Goal: Task Accomplishment & Management: Use online tool/utility

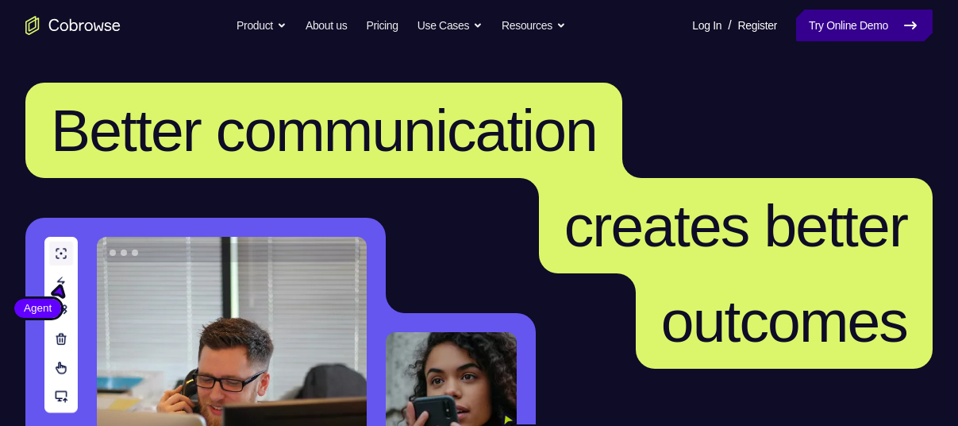
click at [827, 21] on link "Try Online Demo" at bounding box center [864, 26] width 137 height 32
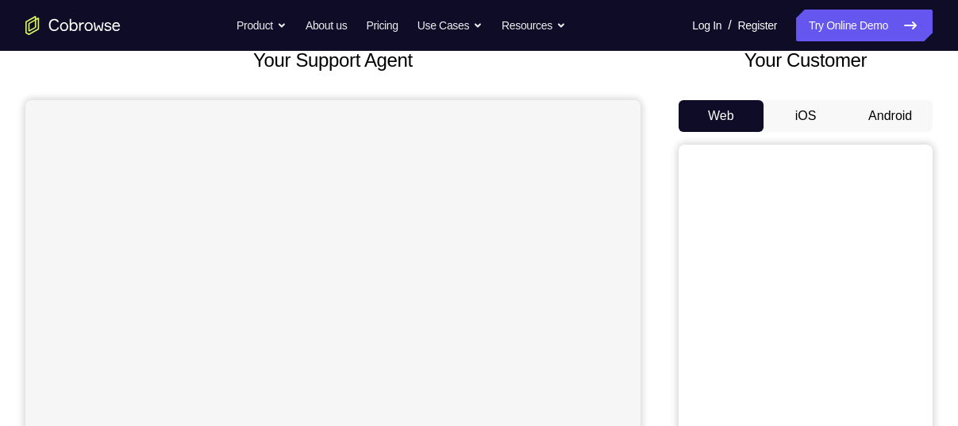
scroll to position [106, 0]
click at [885, 124] on button "Android" at bounding box center [890, 117] width 85 height 32
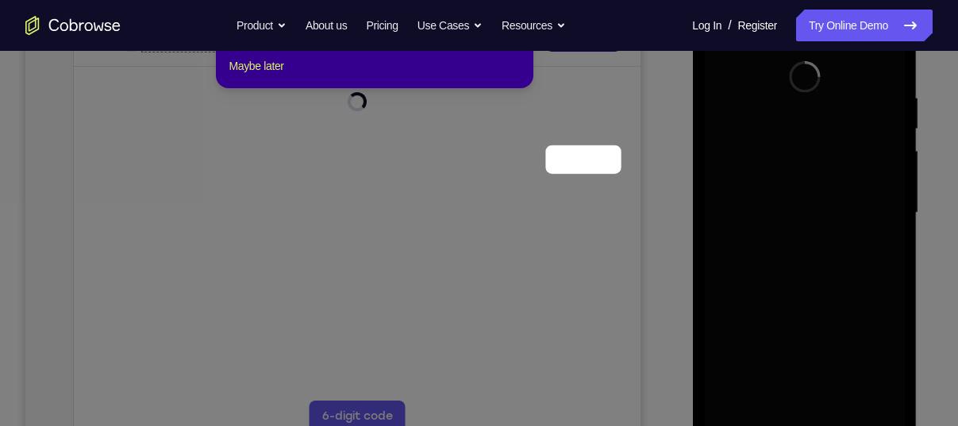
scroll to position [91, 0]
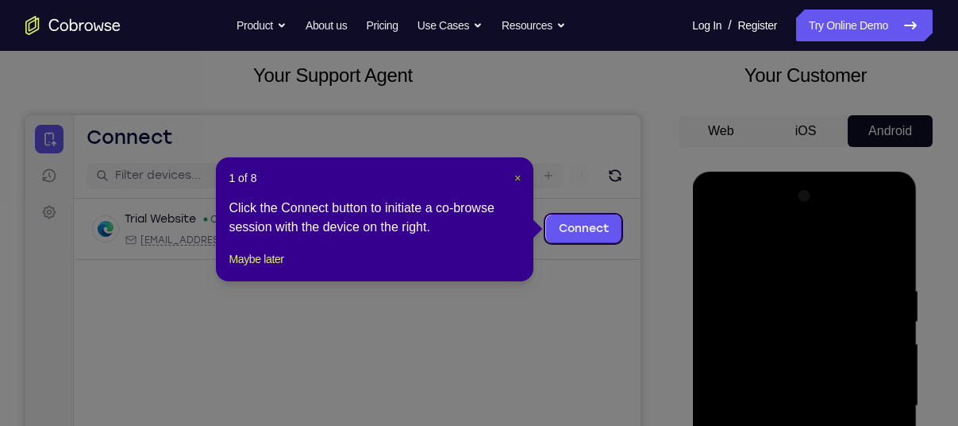
click at [518, 175] on span "×" at bounding box center [518, 178] width 6 height 13
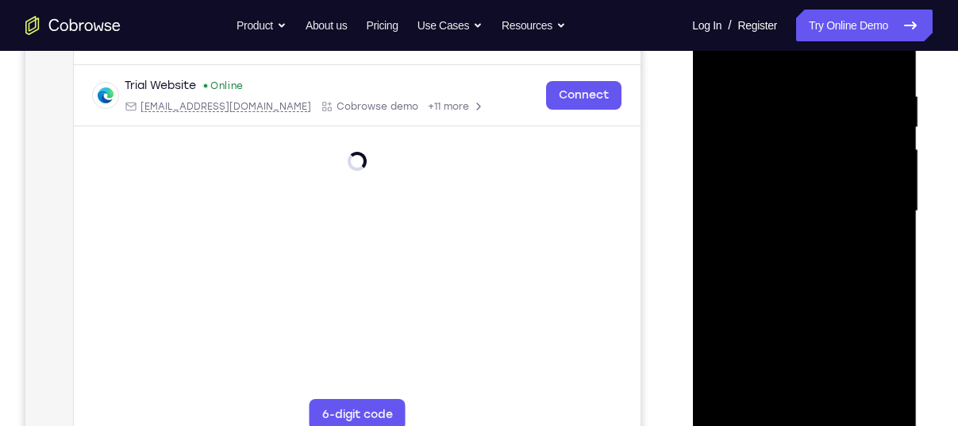
scroll to position [288, 0]
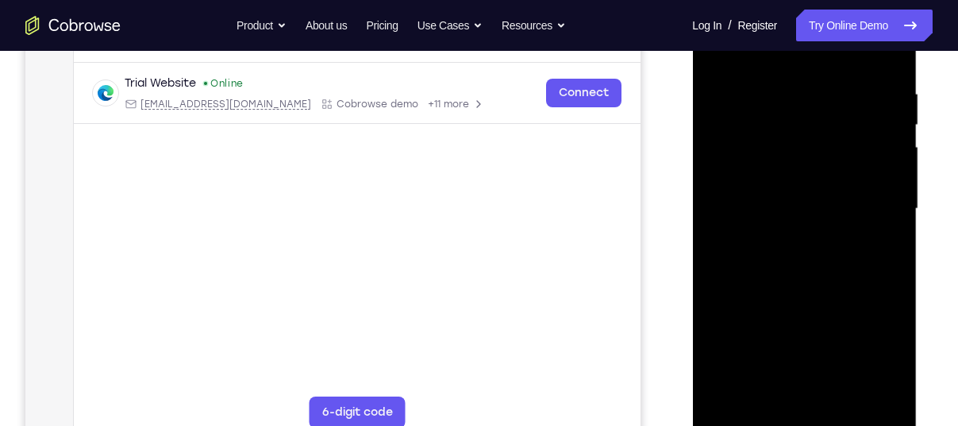
click at [804, 414] on div at bounding box center [804, 209] width 200 height 445
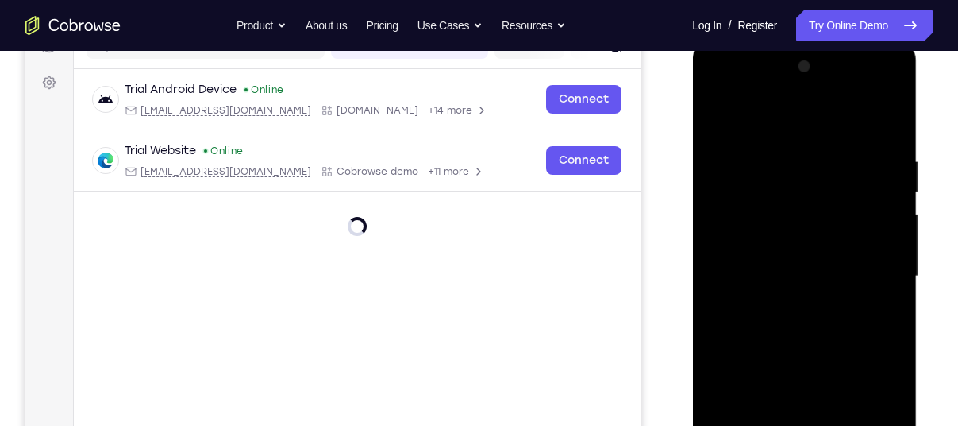
scroll to position [218, 0]
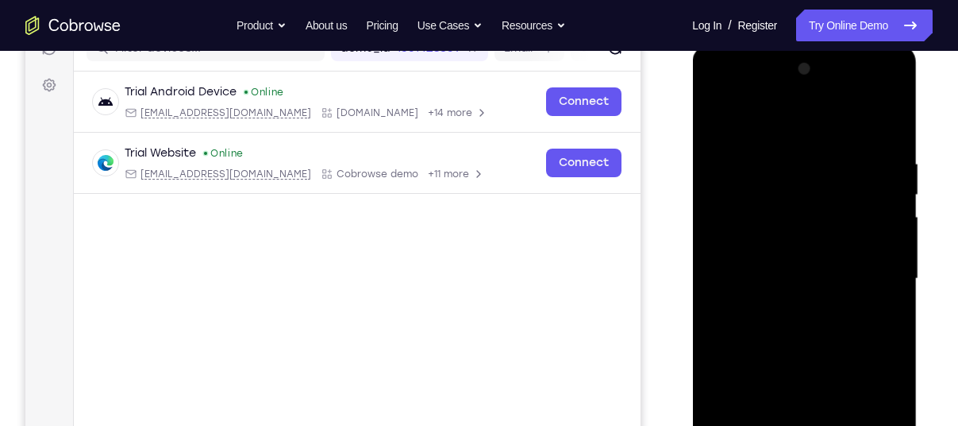
click at [873, 416] on div at bounding box center [804, 278] width 200 height 445
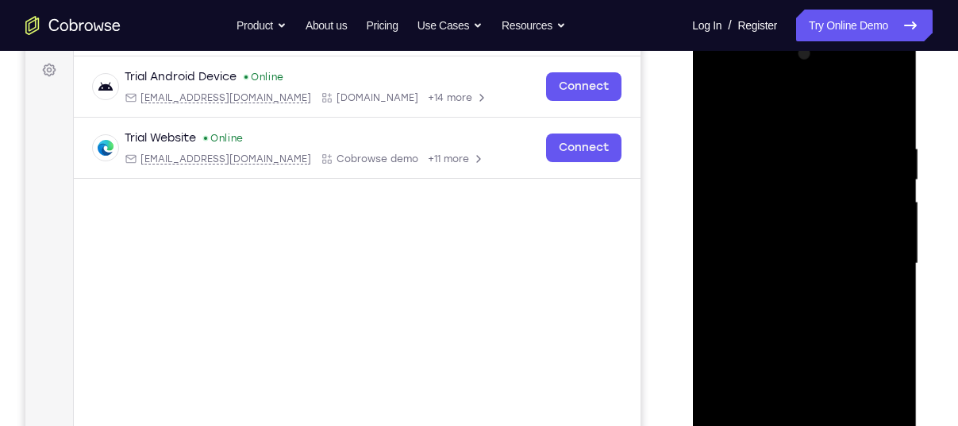
scroll to position [235, 0]
click at [773, 110] on div at bounding box center [804, 262] width 200 height 445
click at [869, 262] on div at bounding box center [804, 262] width 200 height 445
click at [792, 287] on div at bounding box center [804, 262] width 200 height 445
click at [832, 229] on div at bounding box center [804, 262] width 200 height 445
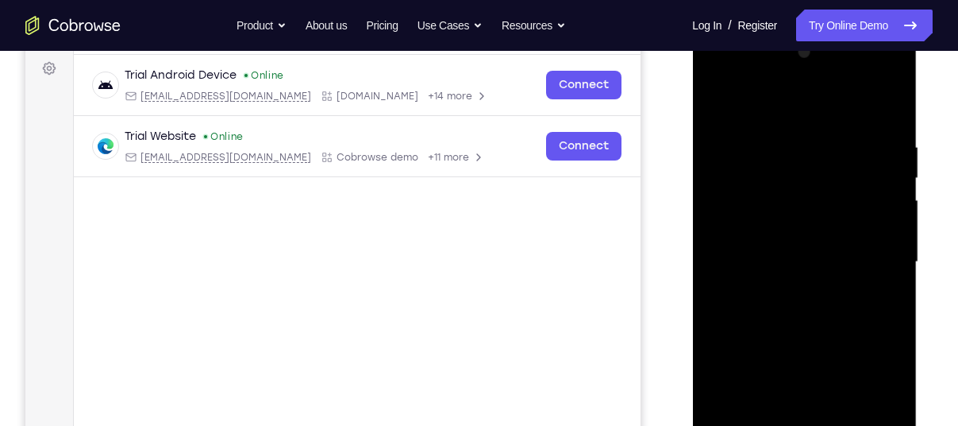
click at [818, 223] on div at bounding box center [804, 262] width 200 height 445
click at [820, 258] on div at bounding box center [804, 262] width 200 height 445
click at [788, 314] on div at bounding box center [804, 262] width 200 height 445
drag, startPoint x: 788, startPoint y: 314, endPoint x: 852, endPoint y: 141, distance: 185.4
click at [852, 141] on div at bounding box center [804, 262] width 200 height 445
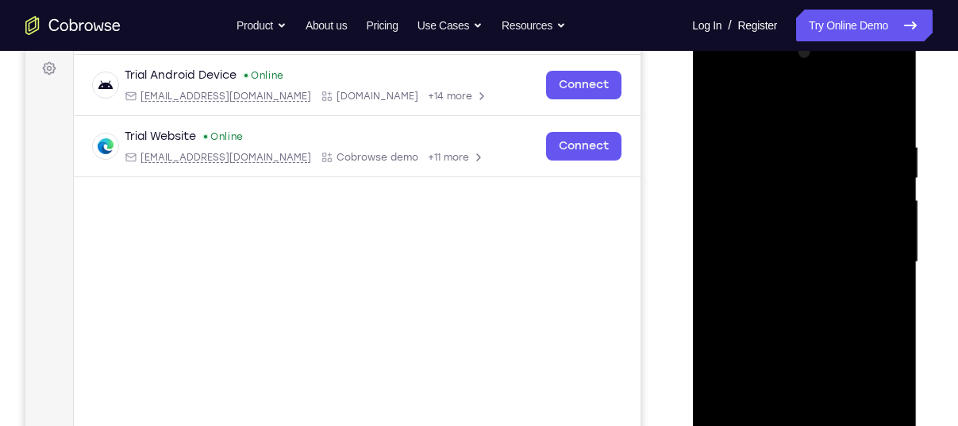
drag, startPoint x: 808, startPoint y: 145, endPoint x: 723, endPoint y: 403, distance: 270.7
click at [723, 403] on div at bounding box center [804, 262] width 200 height 445
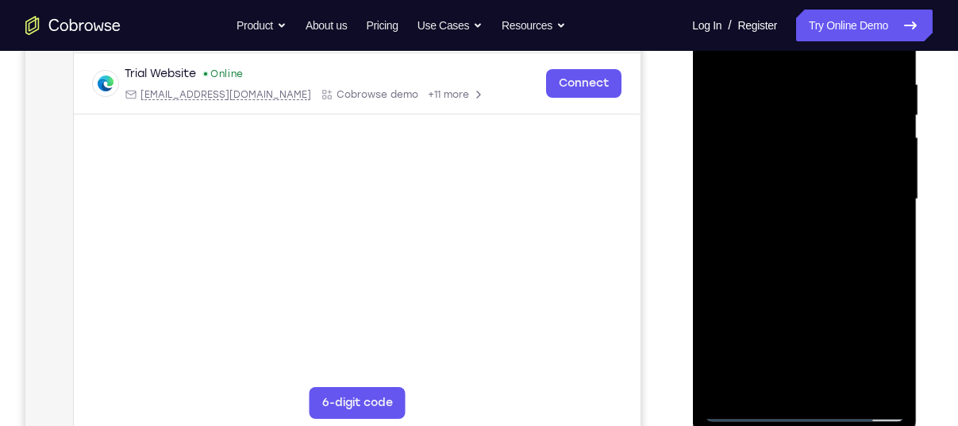
scroll to position [206, 0]
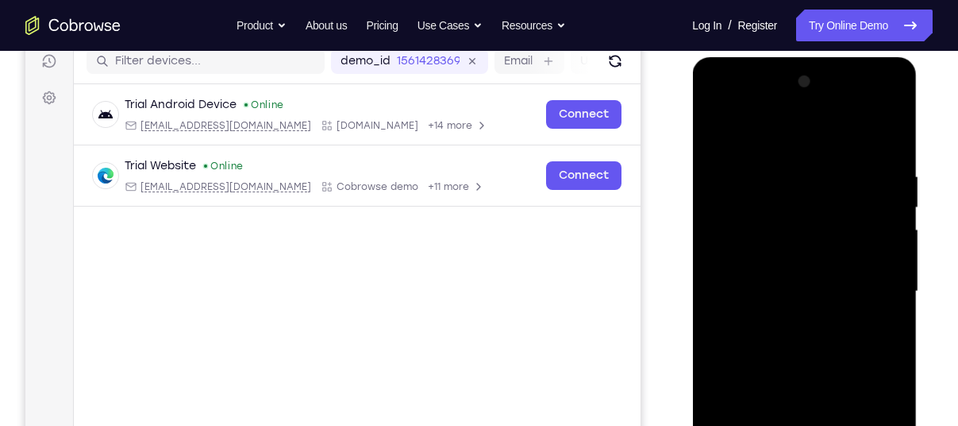
click at [873, 102] on div at bounding box center [804, 291] width 200 height 445
click at [837, 149] on div at bounding box center [804, 291] width 200 height 445
click at [874, 105] on div at bounding box center [804, 291] width 200 height 445
click at [714, 111] on div at bounding box center [804, 291] width 200 height 445
click at [738, 246] on div at bounding box center [804, 291] width 200 height 445
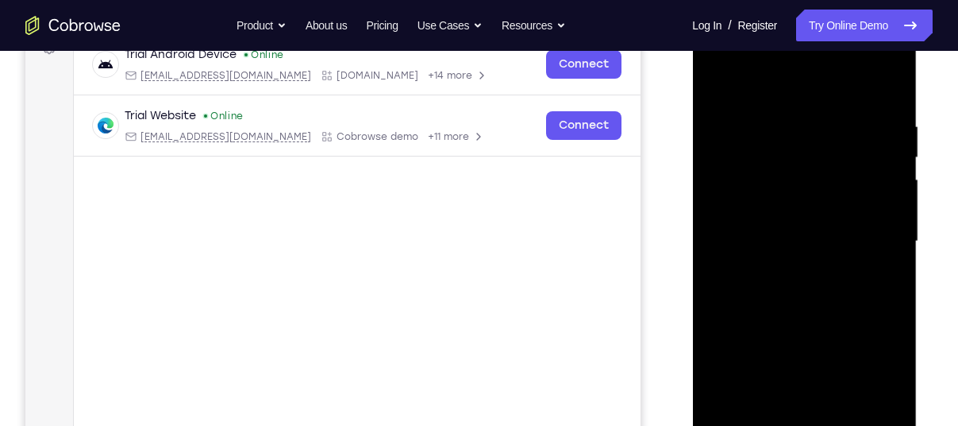
scroll to position [260, 0]
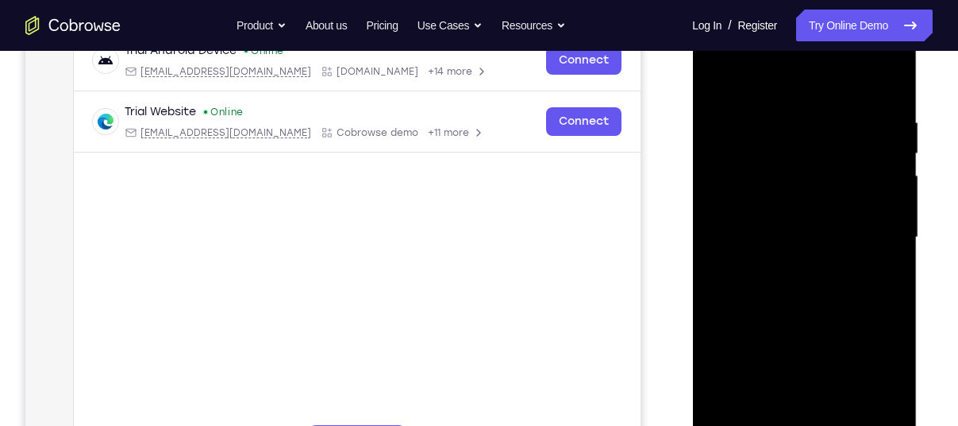
click at [814, 277] on div at bounding box center [804, 237] width 200 height 445
click at [815, 195] on div at bounding box center [804, 237] width 200 height 445
click at [811, 225] on div at bounding box center [804, 237] width 200 height 445
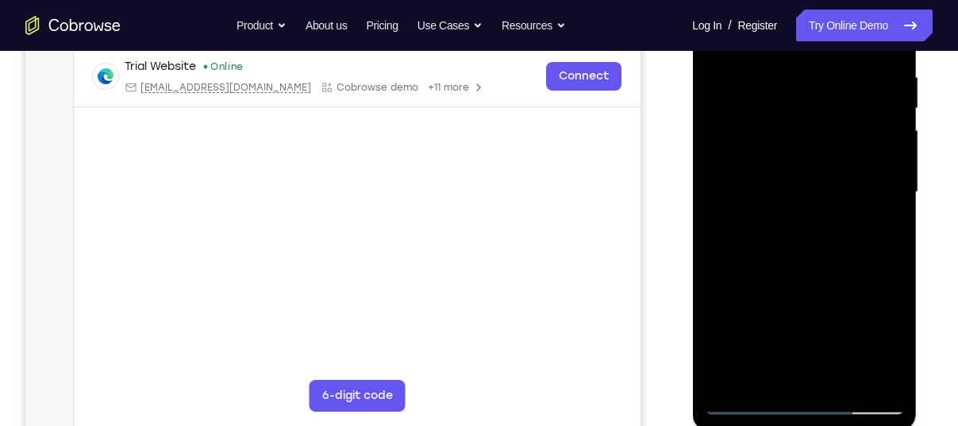
scroll to position [275, 0]
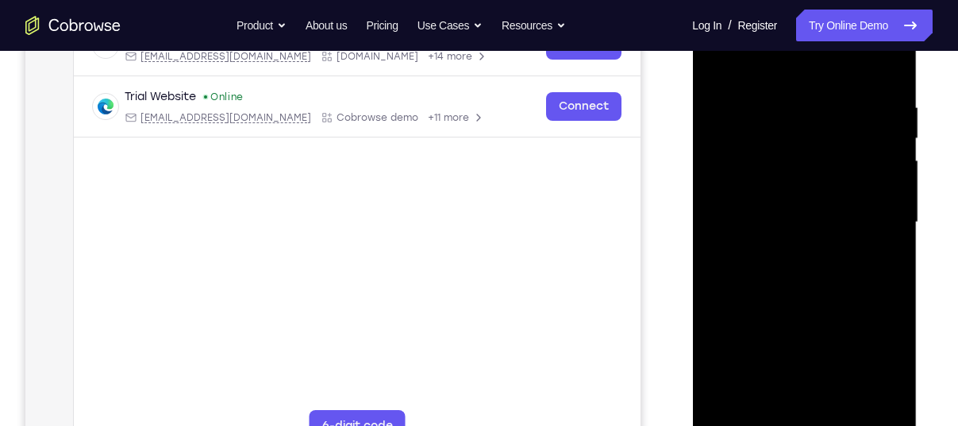
click at [782, 106] on div at bounding box center [804, 222] width 200 height 445
click at [885, 351] on div at bounding box center [804, 222] width 200 height 445
click at [858, 291] on div at bounding box center [804, 222] width 200 height 445
click at [882, 283] on div at bounding box center [804, 222] width 200 height 445
click at [876, 263] on div at bounding box center [804, 222] width 200 height 445
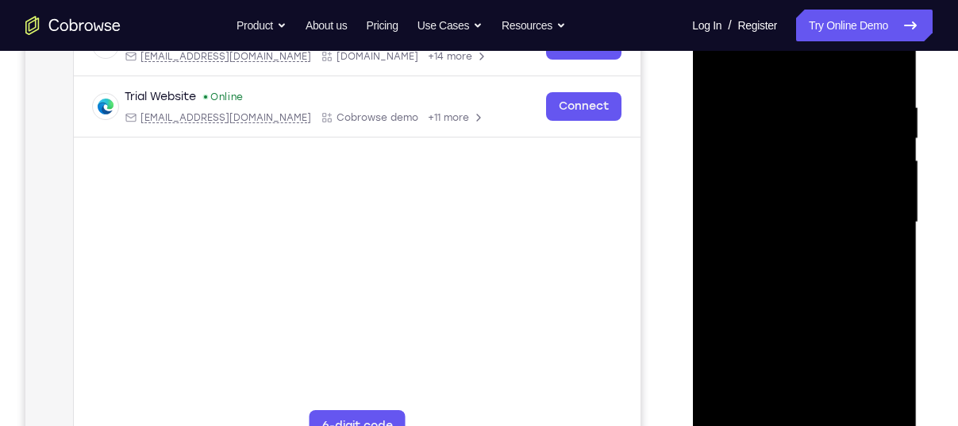
drag, startPoint x: 883, startPoint y: 261, endPoint x: 662, endPoint y: 282, distance: 221.7
click at [692, 282] on html "Online web based iOS Simulators and Android Emulators. Run iPhone, iPad, Mobile…" at bounding box center [805, 226] width 226 height 476
drag, startPoint x: 741, startPoint y: 287, endPoint x: 928, endPoint y: 279, distance: 187.6
click at [919, 279] on html "Online web based iOS Simulators and Android Emulators. Run iPhone, iPad, Mobile…" at bounding box center [805, 226] width 226 height 476
click at [858, 283] on div at bounding box center [804, 222] width 200 height 445
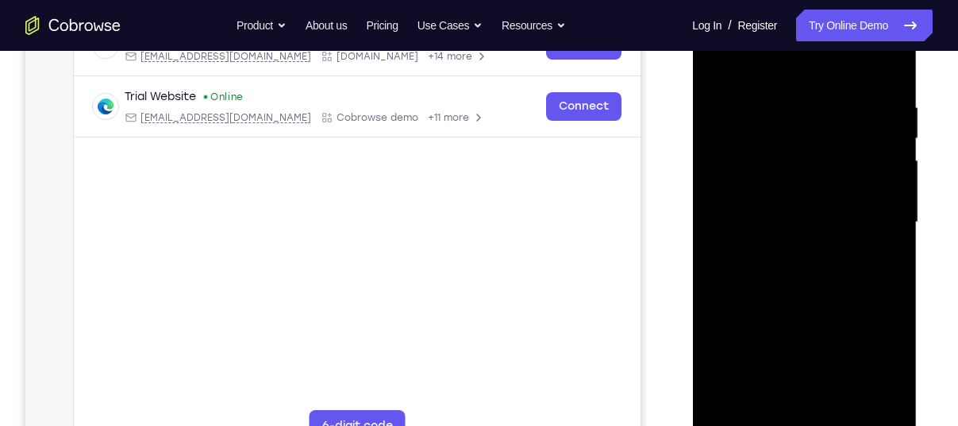
click at [871, 225] on div at bounding box center [804, 222] width 200 height 445
click at [879, 195] on div at bounding box center [804, 222] width 200 height 445
click at [886, 167] on div at bounding box center [804, 222] width 200 height 445
click at [872, 186] on div at bounding box center [804, 222] width 200 height 445
click at [868, 172] on div at bounding box center [804, 222] width 200 height 445
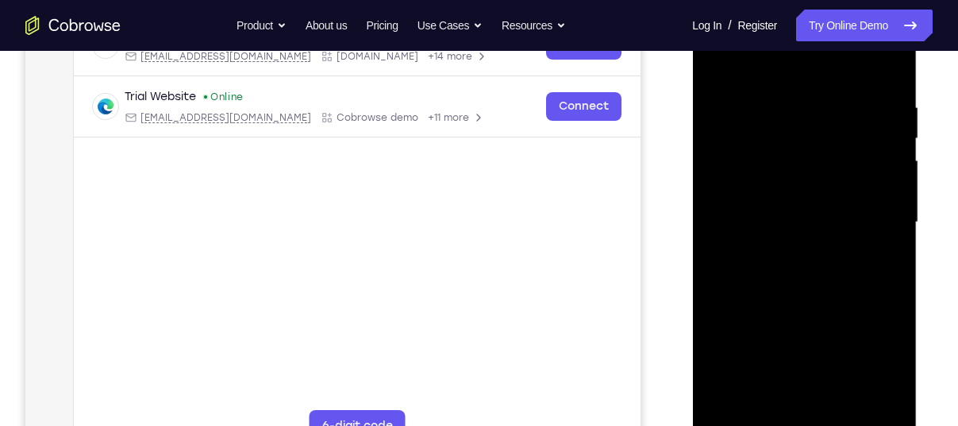
click at [889, 168] on div at bounding box center [804, 222] width 200 height 445
click at [877, 183] on div at bounding box center [804, 222] width 200 height 445
click at [874, 173] on div at bounding box center [804, 222] width 200 height 445
click at [876, 175] on div at bounding box center [804, 222] width 200 height 445
click at [888, 179] on div at bounding box center [804, 222] width 200 height 445
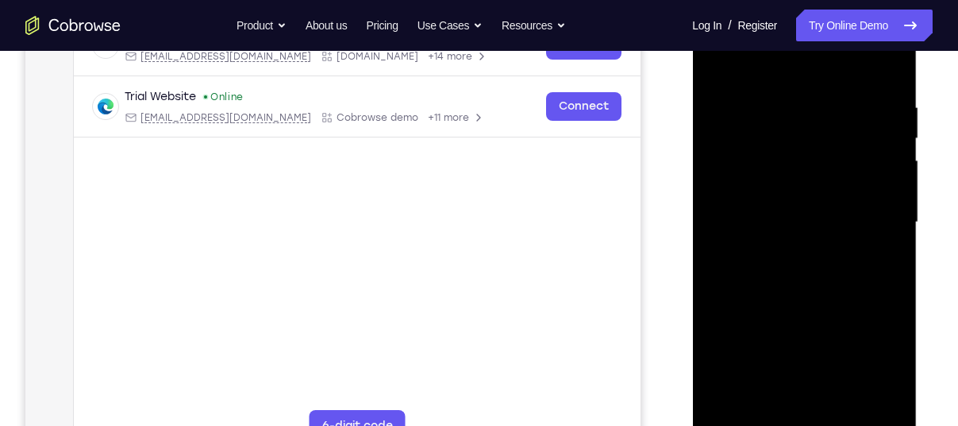
click at [888, 178] on div at bounding box center [804, 222] width 200 height 445
click at [879, 175] on div at bounding box center [804, 222] width 200 height 445
click at [882, 178] on div at bounding box center [804, 222] width 200 height 445
click at [877, 170] on div at bounding box center [804, 222] width 200 height 445
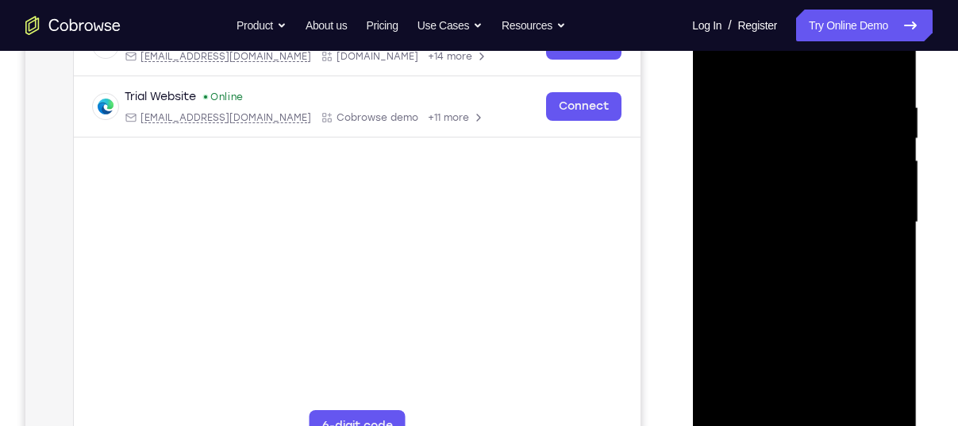
click at [888, 149] on div at bounding box center [804, 222] width 200 height 445
click at [881, 142] on div at bounding box center [804, 222] width 200 height 445
click at [875, 152] on div at bounding box center [804, 222] width 200 height 445
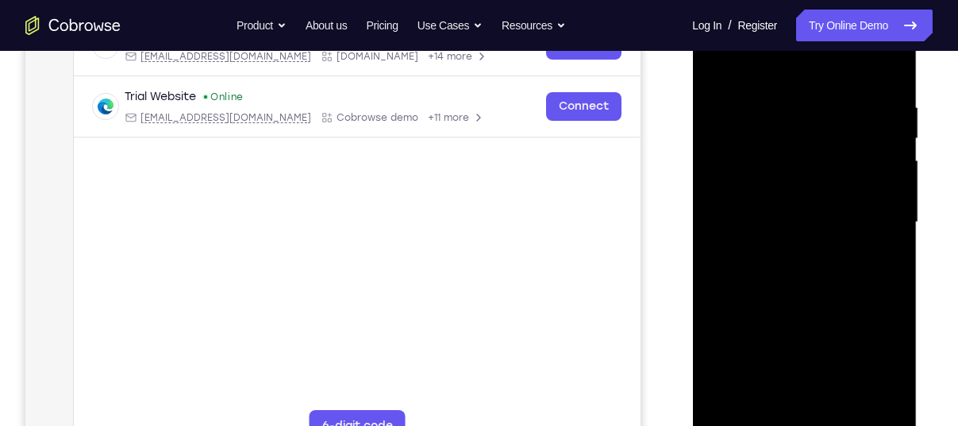
click at [875, 154] on div at bounding box center [804, 222] width 200 height 445
click at [877, 154] on div at bounding box center [804, 222] width 200 height 445
click at [885, 145] on div at bounding box center [804, 222] width 200 height 445
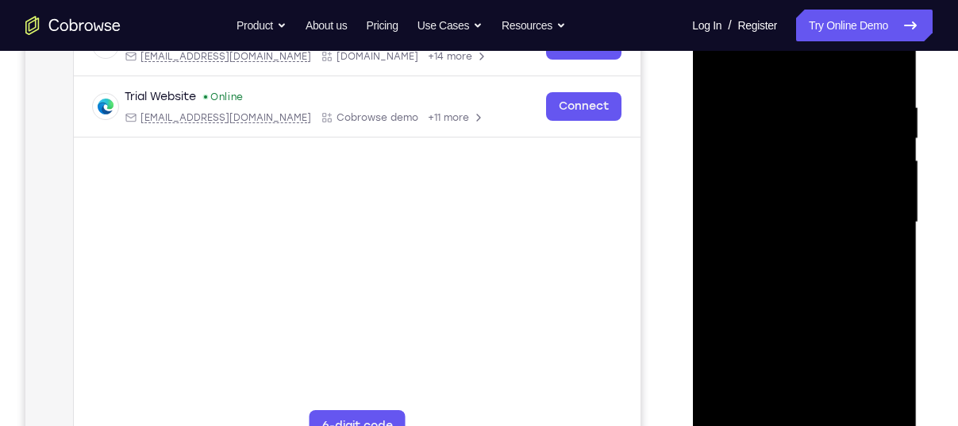
click at [888, 93] on div at bounding box center [804, 222] width 200 height 445
click at [886, 104] on div at bounding box center [804, 222] width 200 height 445
click at [883, 67] on div at bounding box center [804, 222] width 200 height 445
click at [886, 87] on div at bounding box center [804, 222] width 200 height 445
click at [887, 79] on div at bounding box center [804, 222] width 200 height 445
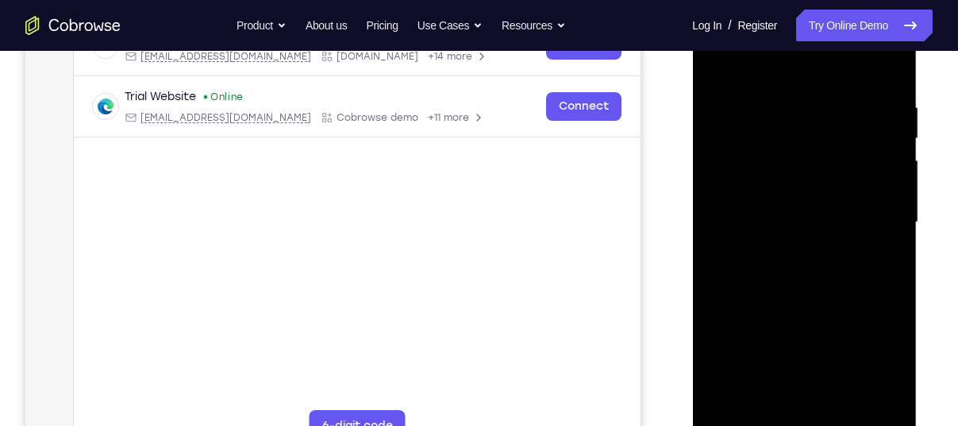
drag, startPoint x: 798, startPoint y: 343, endPoint x: 857, endPoint y: 141, distance: 210.1
click at [857, 141] on div at bounding box center [804, 222] width 200 height 445
click at [862, 119] on div at bounding box center [804, 222] width 200 height 445
drag, startPoint x: 774, startPoint y: 341, endPoint x: 828, endPoint y: 31, distance: 314.3
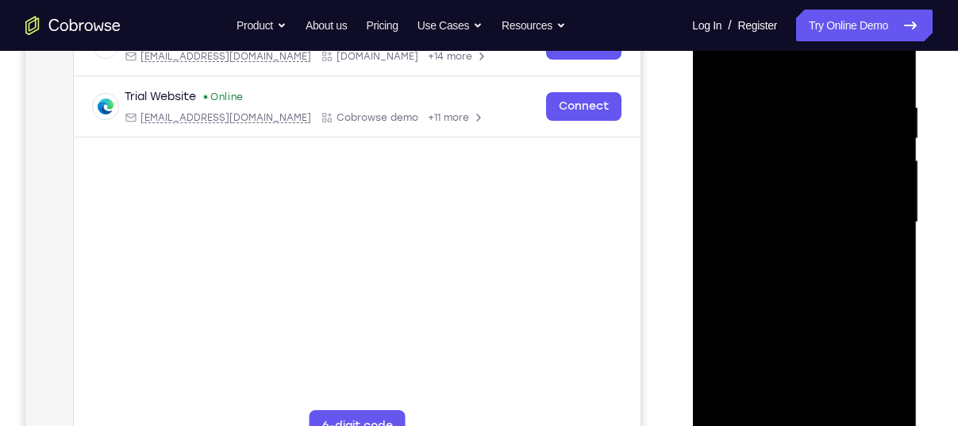
click at [828, 31] on div at bounding box center [804, 222] width 200 height 445
drag, startPoint x: 792, startPoint y: 291, endPoint x: 865, endPoint y: 137, distance: 171.2
click at [865, 137] on div at bounding box center [804, 222] width 200 height 445
drag, startPoint x: 777, startPoint y: 342, endPoint x: 863, endPoint y: 118, distance: 240.5
click at [863, 118] on div at bounding box center [804, 222] width 200 height 445
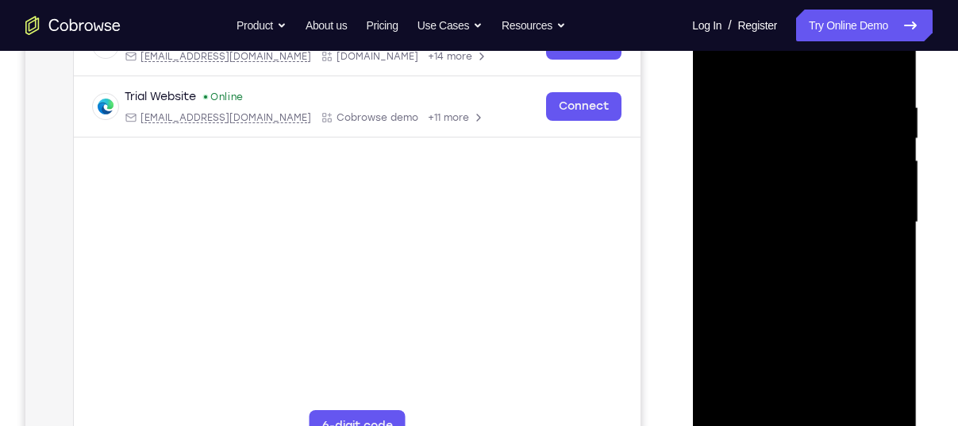
drag, startPoint x: 790, startPoint y: 336, endPoint x: 860, endPoint y: 138, distance: 209.7
click at [860, 138] on div at bounding box center [804, 222] width 200 height 445
drag, startPoint x: 805, startPoint y: 295, endPoint x: 813, endPoint y: 311, distance: 18.5
click at [813, 311] on div at bounding box center [804, 222] width 200 height 445
click at [894, 182] on div at bounding box center [804, 222] width 200 height 445
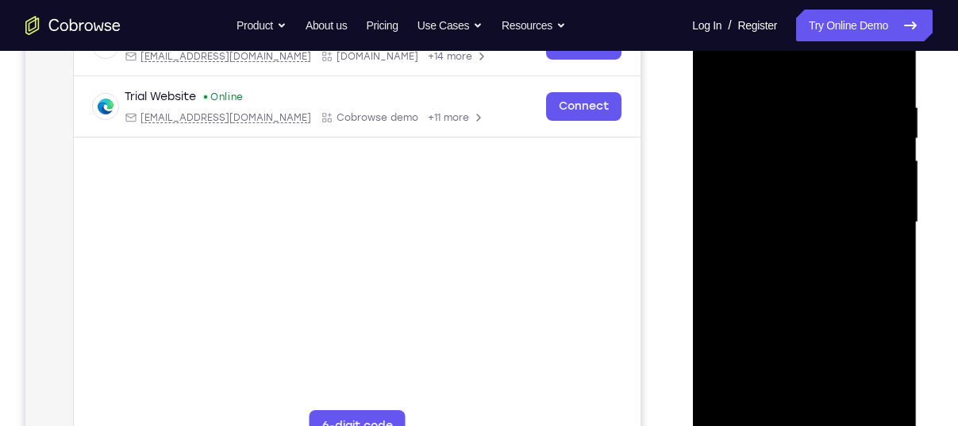
click at [886, 185] on div at bounding box center [804, 222] width 200 height 445
drag, startPoint x: 806, startPoint y: 387, endPoint x: 900, endPoint y: 144, distance: 260.4
click at [900, 144] on div at bounding box center [804, 222] width 200 height 445
drag, startPoint x: 788, startPoint y: 335, endPoint x: 894, endPoint y: 87, distance: 270.0
click at [894, 87] on div at bounding box center [804, 222] width 200 height 445
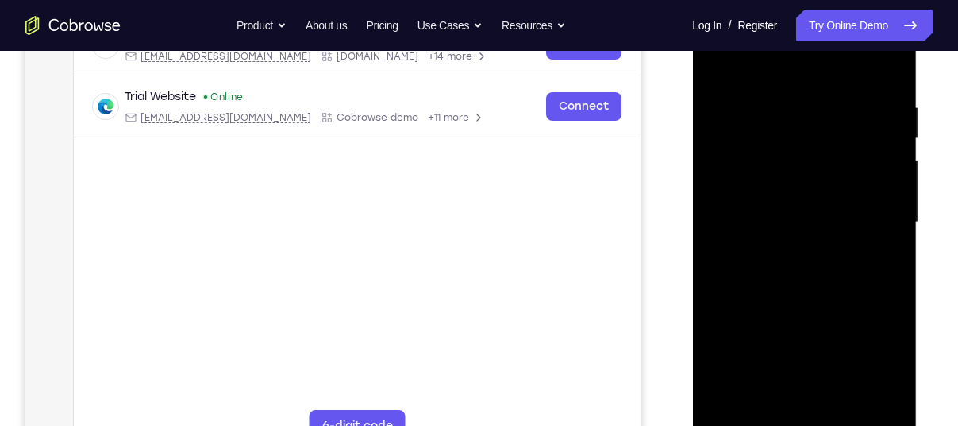
drag, startPoint x: 797, startPoint y: 380, endPoint x: 911, endPoint y: 186, distance: 224.6
click at [911, 186] on div at bounding box center [804, 224] width 225 height 473
click at [890, 190] on div at bounding box center [804, 222] width 200 height 445
click at [893, 188] on div at bounding box center [804, 222] width 200 height 445
click at [892, 190] on div at bounding box center [804, 222] width 200 height 445
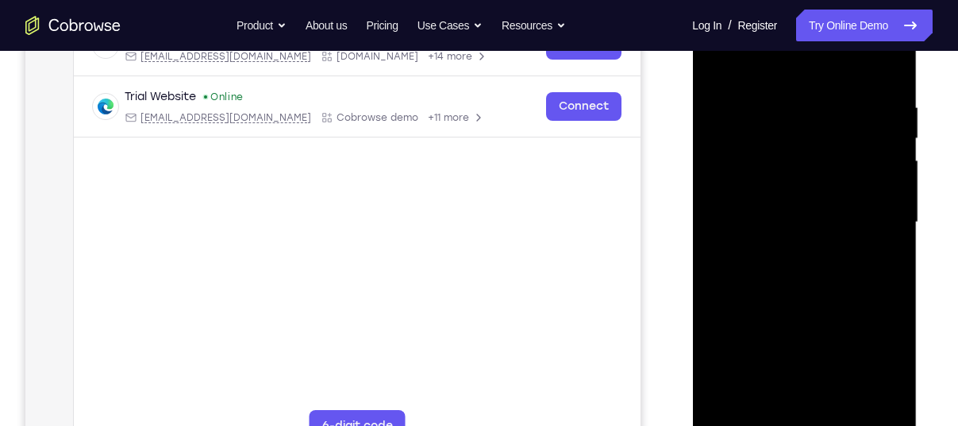
drag, startPoint x: 809, startPoint y: 339, endPoint x: 888, endPoint y: 75, distance: 275.3
click at [888, 75] on div at bounding box center [804, 222] width 200 height 445
drag, startPoint x: 819, startPoint y: 345, endPoint x: 931, endPoint y: 137, distance: 236.9
click at [919, 137] on html "Online web based iOS Simulators and Android Emulators. Run iPhone, iPad, Mobile…" at bounding box center [805, 226] width 226 height 476
click at [888, 407] on div at bounding box center [804, 222] width 200 height 445
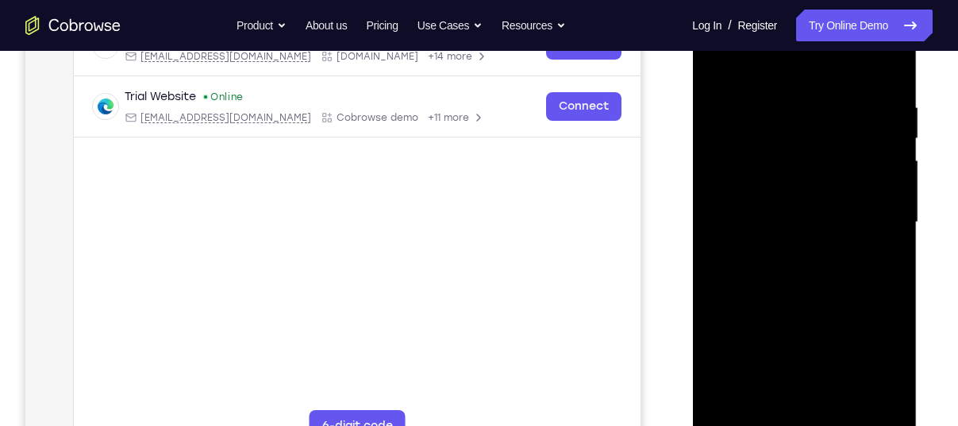
scroll to position [303, 0]
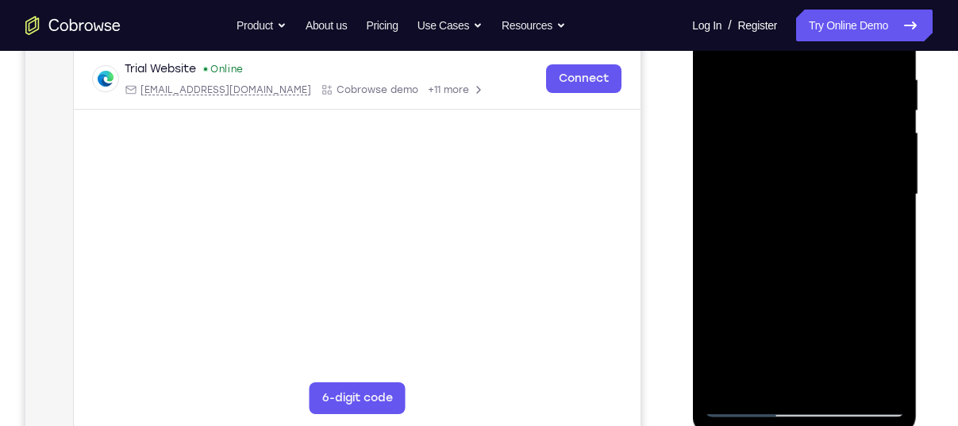
click at [845, 381] on div at bounding box center [804, 194] width 200 height 445
click at [804, 281] on div at bounding box center [804, 194] width 200 height 445
click at [804, 152] on div at bounding box center [804, 194] width 200 height 445
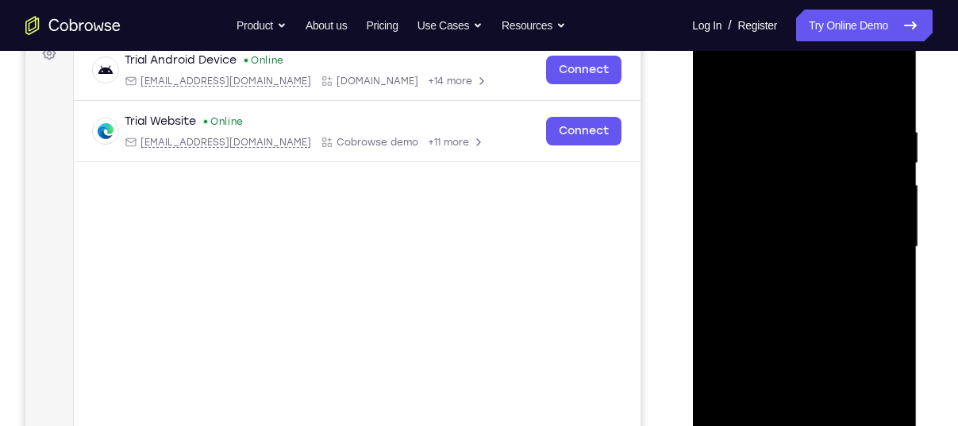
scroll to position [250, 0]
click at [743, 85] on div at bounding box center [804, 247] width 200 height 445
click at [717, 84] on div at bounding box center [804, 247] width 200 height 445
click at [713, 83] on div at bounding box center [804, 247] width 200 height 445
click at [723, 84] on div at bounding box center [804, 247] width 200 height 445
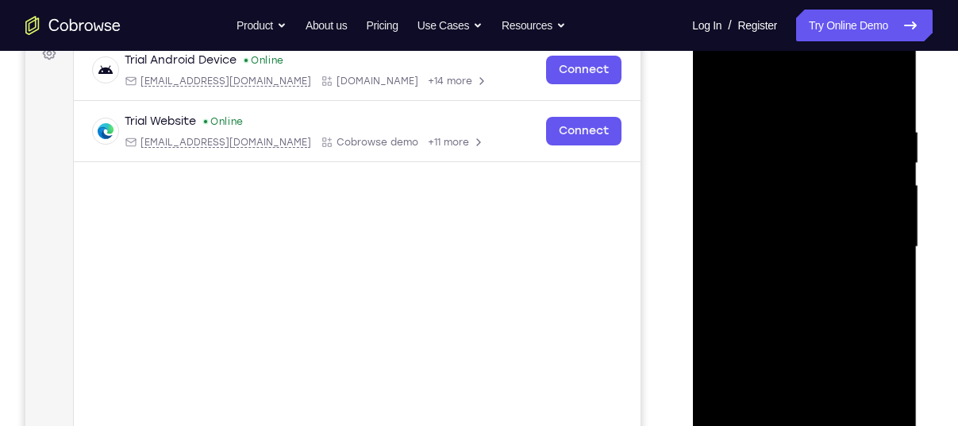
click at [890, 86] on div at bounding box center [804, 247] width 200 height 445
click at [770, 148] on div at bounding box center [804, 247] width 200 height 445
drag, startPoint x: 766, startPoint y: 141, endPoint x: 765, endPoint y: 291, distance: 149.3
click at [765, 291] on div at bounding box center [804, 247] width 200 height 445
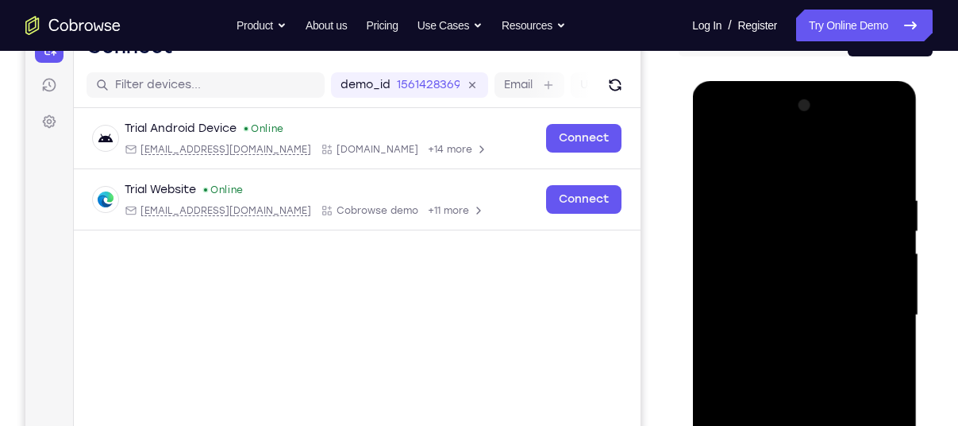
scroll to position [181, 0]
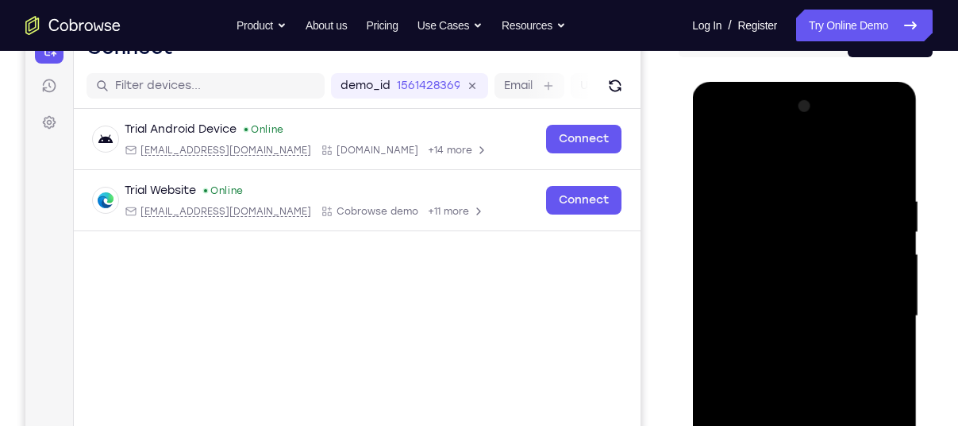
click at [722, 158] on div at bounding box center [804, 316] width 200 height 445
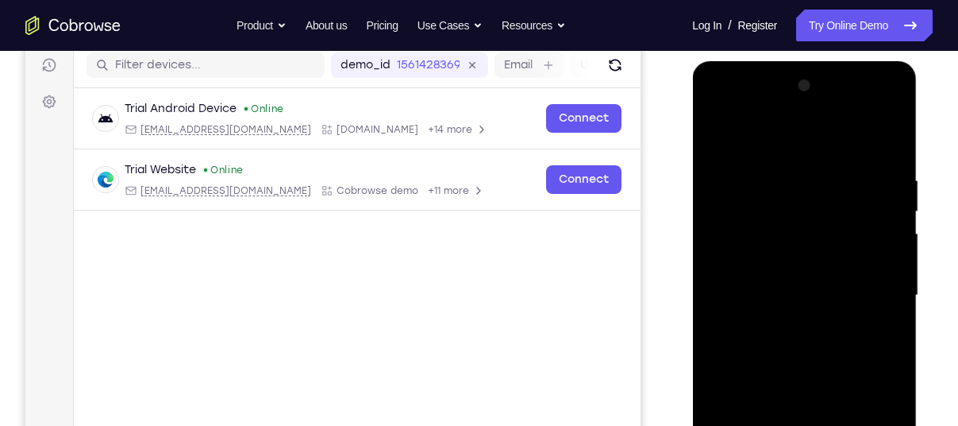
scroll to position [203, 0]
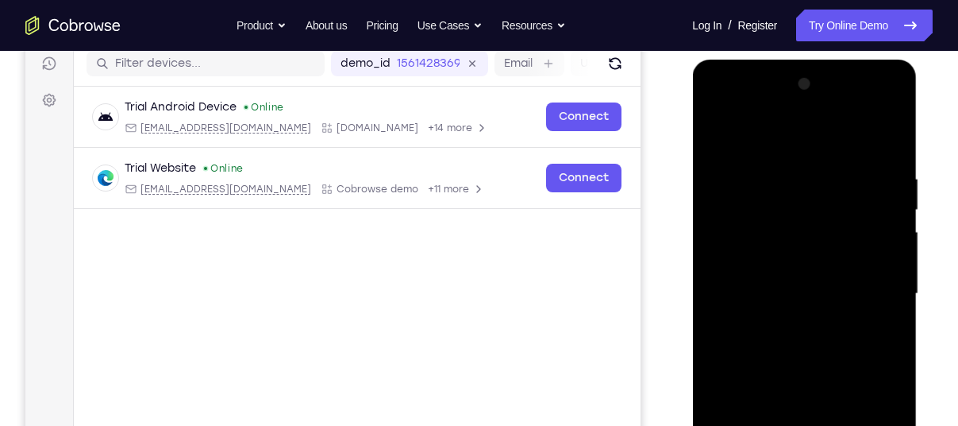
click at [777, 221] on div at bounding box center [804, 293] width 200 height 445
click at [866, 253] on div at bounding box center [804, 293] width 200 height 445
click at [718, 141] on div at bounding box center [804, 293] width 200 height 445
click at [719, 133] on div at bounding box center [804, 293] width 200 height 445
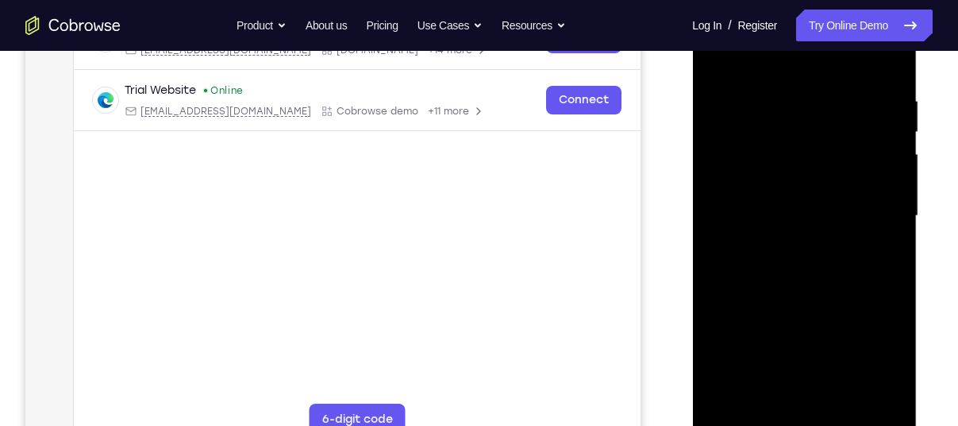
scroll to position [284, 0]
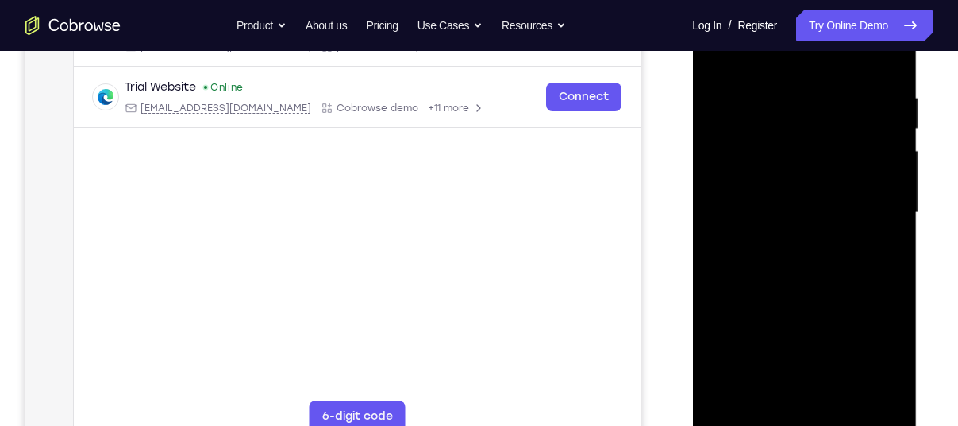
drag, startPoint x: 784, startPoint y: 342, endPoint x: 865, endPoint y: 233, distance: 135.8
click at [865, 233] on div at bounding box center [804, 212] width 200 height 445
drag, startPoint x: 771, startPoint y: 300, endPoint x: 812, endPoint y: 214, distance: 95.2
click at [812, 214] on div at bounding box center [804, 212] width 200 height 445
drag, startPoint x: 783, startPoint y: 334, endPoint x: 855, endPoint y: 241, distance: 117.7
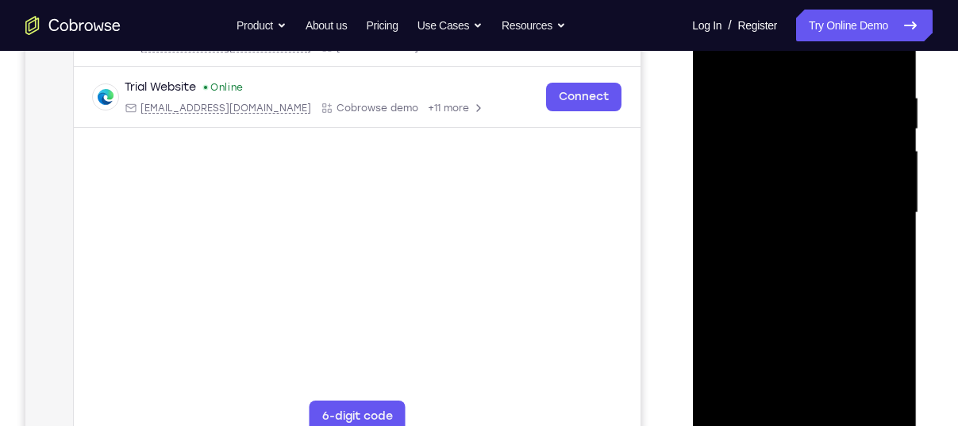
click at [855, 241] on div at bounding box center [804, 212] width 200 height 445
drag, startPoint x: 784, startPoint y: 333, endPoint x: 828, endPoint y: 206, distance: 135.1
click at [828, 206] on div at bounding box center [804, 212] width 200 height 445
drag, startPoint x: 861, startPoint y: 131, endPoint x: 768, endPoint y: 466, distance: 347.9
click at [768, 425] on html "Online web based iOS Simulators and Android Emulators. Run iPhone, iPad, Mobile…" at bounding box center [805, 217] width 226 height 476
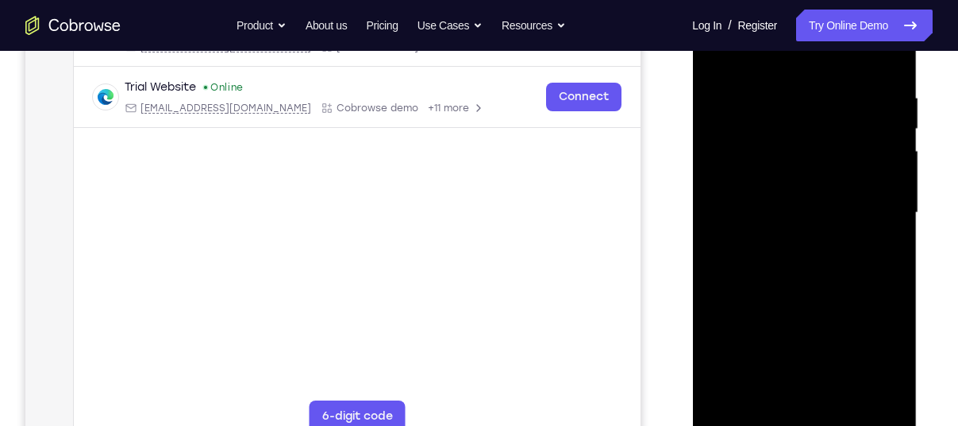
click at [833, 80] on div at bounding box center [804, 212] width 200 height 445
drag, startPoint x: 769, startPoint y: 328, endPoint x: 788, endPoint y: 191, distance: 137.9
click at [788, 191] on div at bounding box center [804, 212] width 200 height 445
drag, startPoint x: 766, startPoint y: 297, endPoint x: 805, endPoint y: 156, distance: 145.8
click at [805, 156] on div at bounding box center [804, 212] width 200 height 445
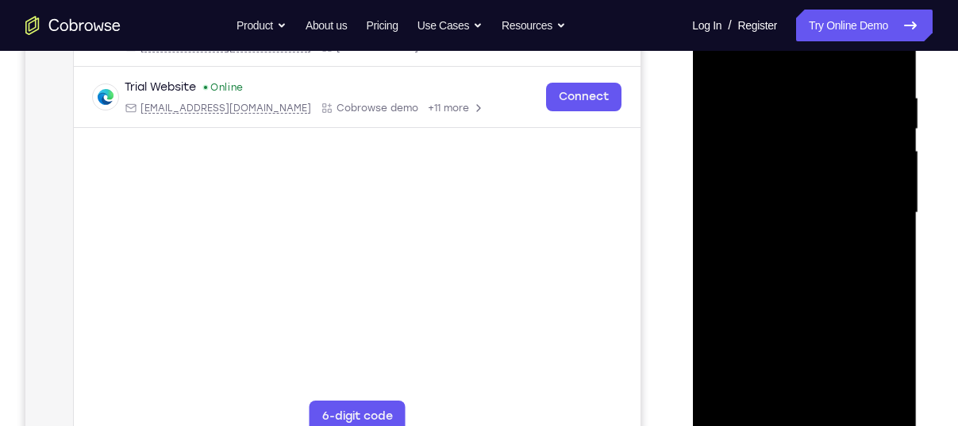
drag, startPoint x: 774, startPoint y: 320, endPoint x: 797, endPoint y: 190, distance: 132.2
click at [797, 190] on div at bounding box center [804, 212] width 200 height 445
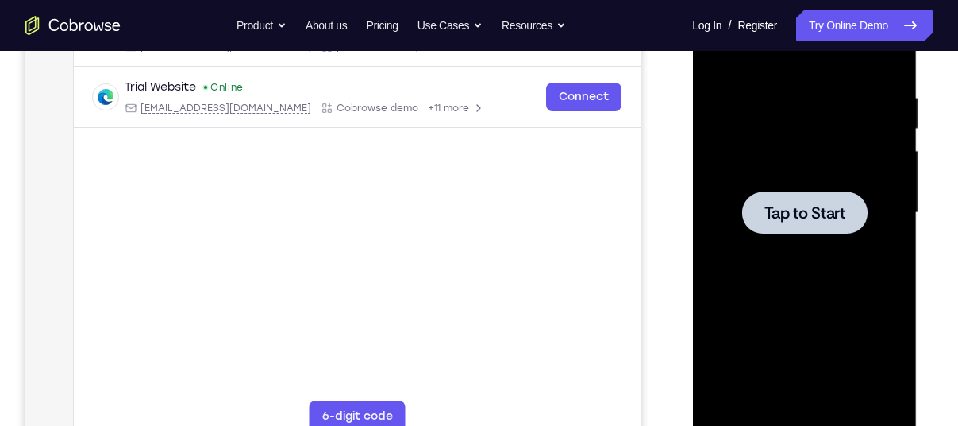
click at [877, 166] on div at bounding box center [804, 212] width 200 height 445
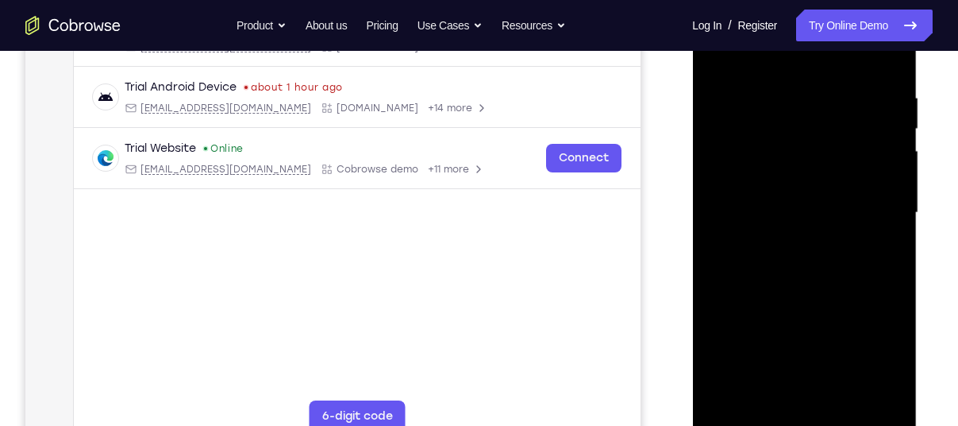
drag, startPoint x: 808, startPoint y: 414, endPoint x: 803, endPoint y: 422, distance: 8.6
drag, startPoint x: 136, startPoint y: 365, endPoint x: 632, endPoint y: 286, distance: 502.6
click at [632, 286] on main "demo_id 1561428369 1561428369 Email User ID Device ID Device name 6-digit code …" at bounding box center [357, 226] width 567 height 532
click at [881, 345] on div at bounding box center [804, 212] width 200 height 445
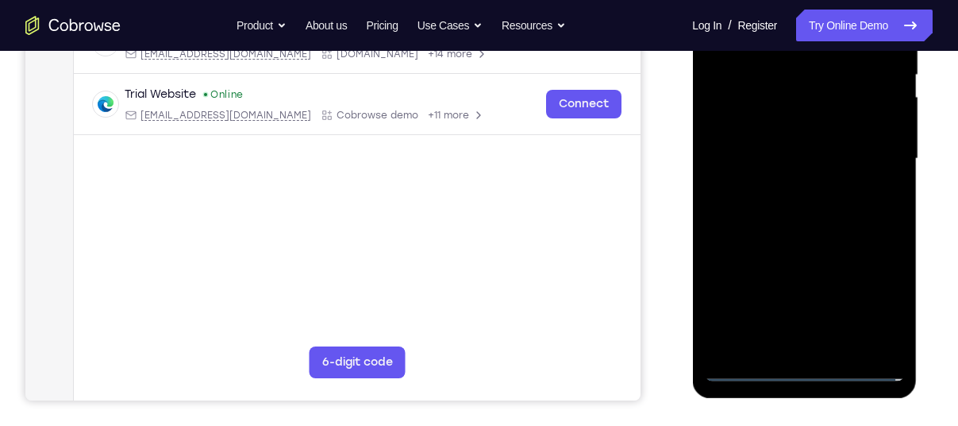
scroll to position [340, 0]
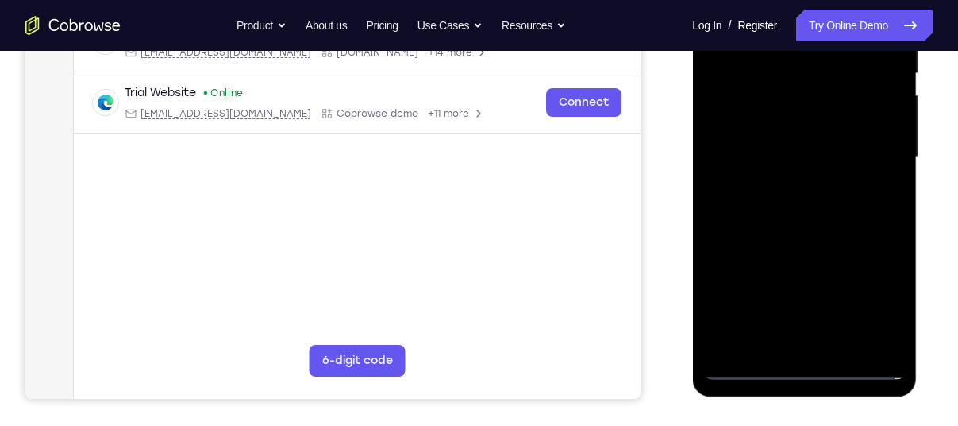
click at [872, 299] on div at bounding box center [804, 157] width 200 height 445
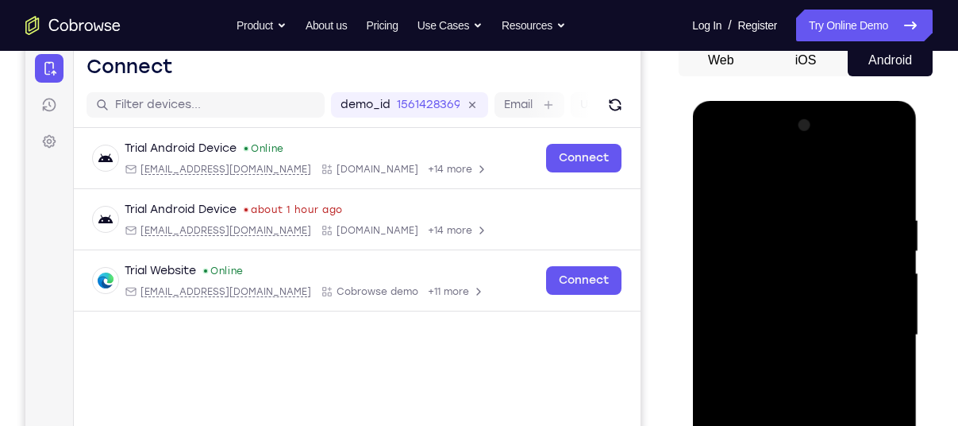
click at [811, 180] on div at bounding box center [804, 335] width 200 height 445
click at [878, 328] on div at bounding box center [804, 335] width 200 height 445
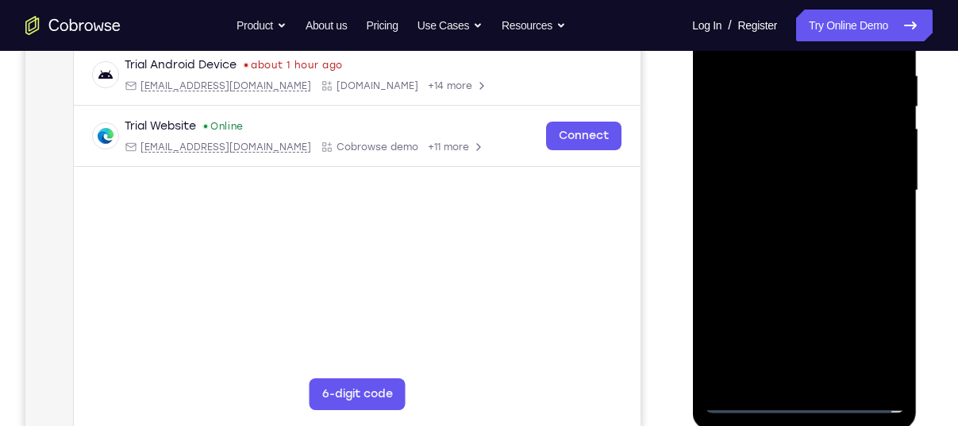
scroll to position [306, 0]
click at [790, 223] on div at bounding box center [804, 190] width 200 height 445
click at [784, 177] on div at bounding box center [804, 190] width 200 height 445
click at [781, 153] on div at bounding box center [804, 190] width 200 height 445
click at [806, 186] on div at bounding box center [804, 190] width 200 height 445
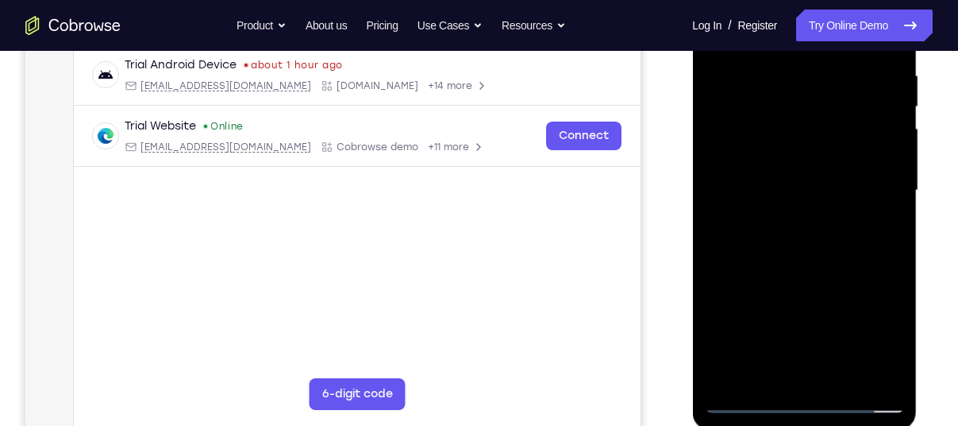
click at [810, 193] on div at bounding box center [804, 190] width 200 height 445
click at [811, 244] on div at bounding box center [804, 190] width 200 height 445
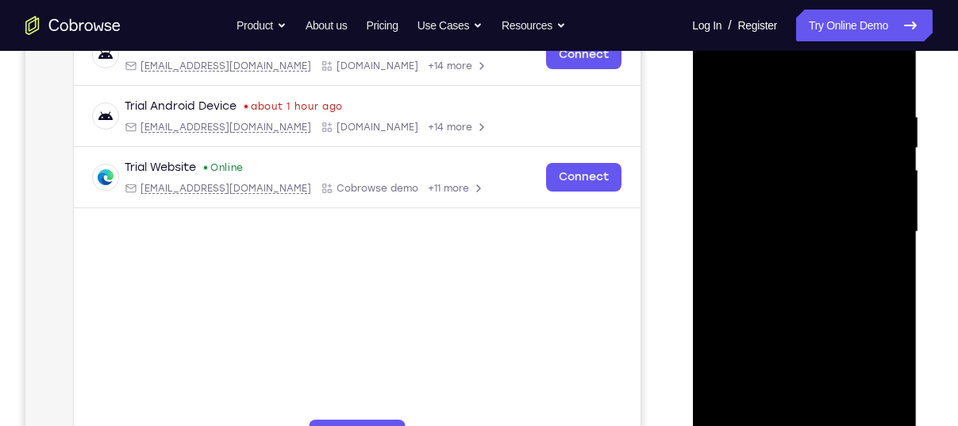
scroll to position [264, 0]
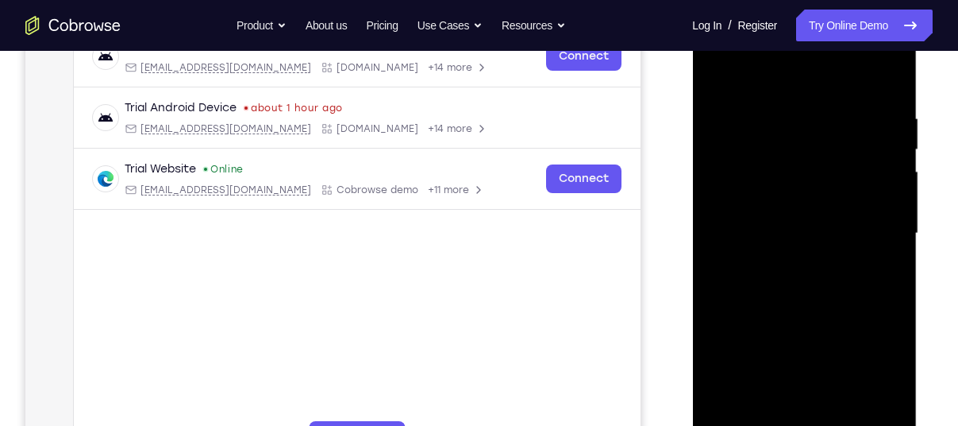
click at [783, 268] on div at bounding box center [804, 233] width 200 height 445
click at [791, 280] on div at bounding box center [804, 233] width 200 height 445
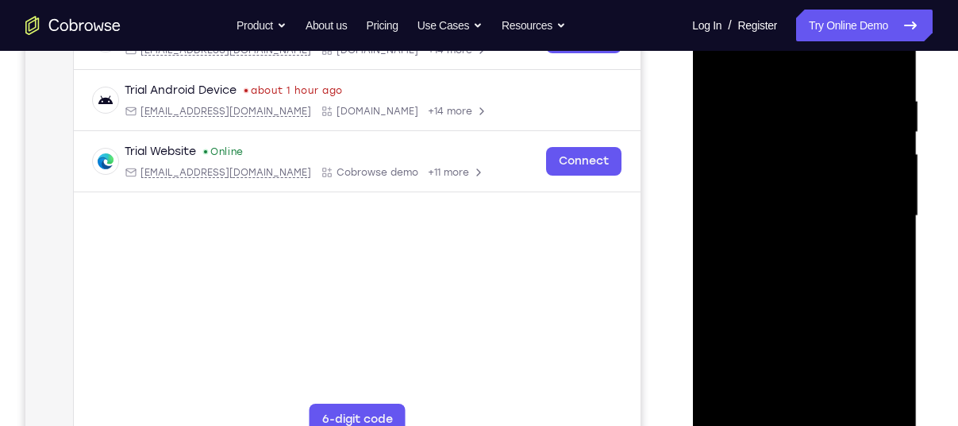
scroll to position [279, 0]
click at [883, 75] on div at bounding box center [804, 217] width 200 height 445
click at [893, 56] on div at bounding box center [804, 217] width 200 height 445
drag, startPoint x: 792, startPoint y: 334, endPoint x: 861, endPoint y: 163, distance: 184.9
click at [861, 163] on div at bounding box center [804, 217] width 200 height 445
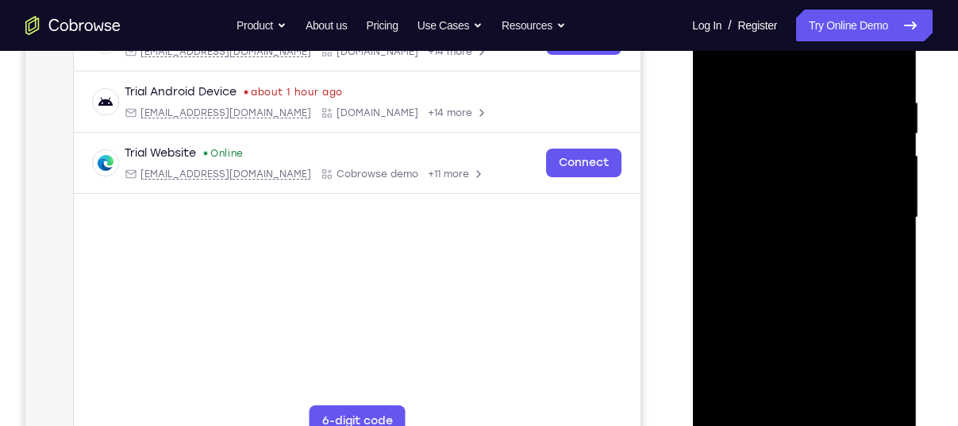
drag, startPoint x: 801, startPoint y: 317, endPoint x: 842, endPoint y: 254, distance: 75.1
click at [842, 254] on div at bounding box center [804, 217] width 200 height 445
drag, startPoint x: 784, startPoint y: 328, endPoint x: 866, endPoint y: 225, distance: 131.7
click at [866, 225] on div at bounding box center [804, 217] width 200 height 445
drag, startPoint x: 780, startPoint y: 358, endPoint x: 873, endPoint y: 217, distance: 169.1
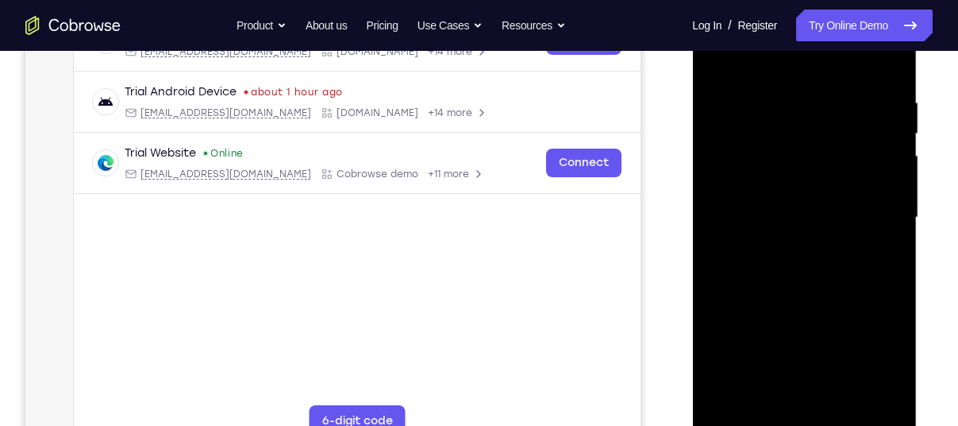
click at [873, 217] on div at bounding box center [804, 217] width 200 height 445
drag, startPoint x: 846, startPoint y: 171, endPoint x: 858, endPoint y: 445, distance: 275.0
click at [858, 425] on div at bounding box center [804, 219] width 225 height 473
drag, startPoint x: 808, startPoint y: 110, endPoint x: 834, endPoint y: 318, distance: 209.6
click at [834, 318] on div at bounding box center [804, 217] width 200 height 445
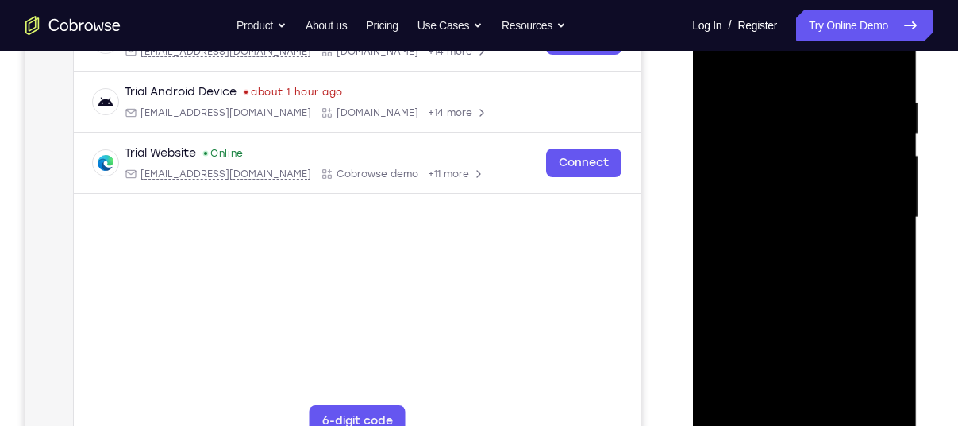
click at [796, 91] on div at bounding box center [804, 217] width 200 height 445
drag, startPoint x: 759, startPoint y: 342, endPoint x: 779, endPoint y: 150, distance: 193.2
click at [779, 150] on div at bounding box center [804, 217] width 200 height 445
drag, startPoint x: 750, startPoint y: 342, endPoint x: 787, endPoint y: 218, distance: 129.4
click at [787, 218] on div at bounding box center [804, 217] width 200 height 445
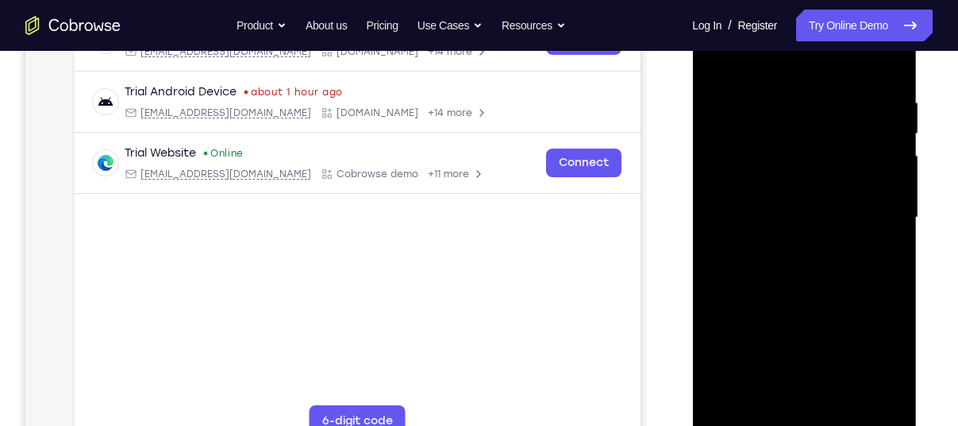
drag, startPoint x: 751, startPoint y: 349, endPoint x: 784, endPoint y: 195, distance: 157.6
click at [784, 195] on div at bounding box center [804, 217] width 200 height 445
click at [723, 167] on div at bounding box center [804, 217] width 200 height 445
drag, startPoint x: 773, startPoint y: 114, endPoint x: 769, endPoint y: 264, distance: 150.9
click at [769, 264] on div at bounding box center [804, 217] width 200 height 445
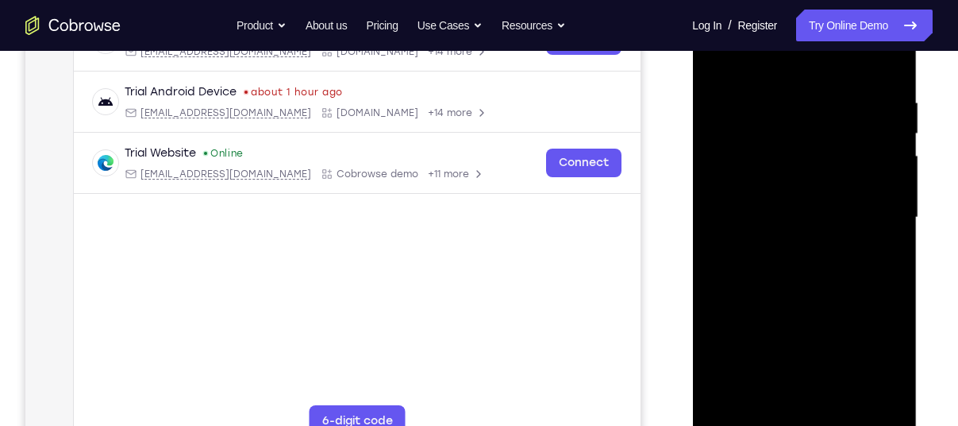
click at [725, 63] on div at bounding box center [804, 217] width 200 height 445
drag, startPoint x: 770, startPoint y: 318, endPoint x: 792, endPoint y: 107, distance: 212.4
click at [792, 107] on div at bounding box center [804, 217] width 200 height 445
drag, startPoint x: 739, startPoint y: 312, endPoint x: 760, endPoint y: 182, distance: 131.8
click at [760, 182] on div at bounding box center [804, 217] width 200 height 445
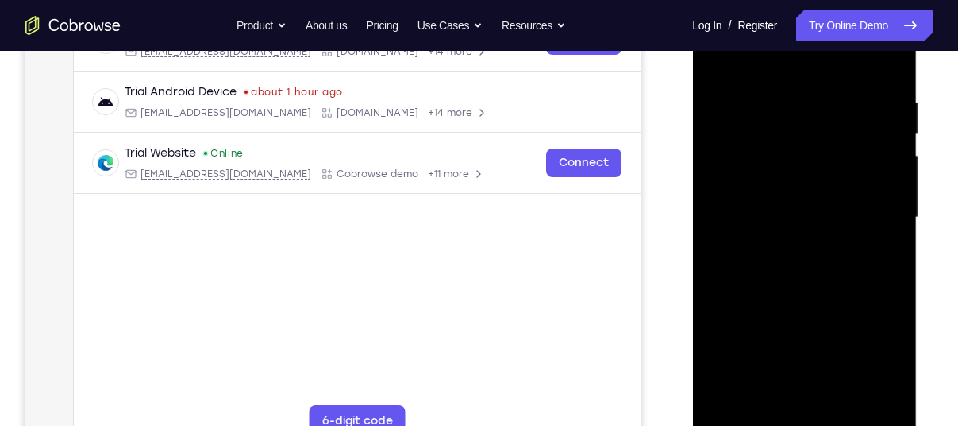
drag, startPoint x: 755, startPoint y: 339, endPoint x: 757, endPoint y: 145, distance: 194.5
click at [757, 145] on div at bounding box center [804, 217] width 200 height 445
drag, startPoint x: 765, startPoint y: 361, endPoint x: 802, endPoint y: 219, distance: 146.9
click at [802, 218] on div at bounding box center [804, 217] width 200 height 445
drag, startPoint x: 762, startPoint y: 364, endPoint x: 826, endPoint y: 139, distance: 234.3
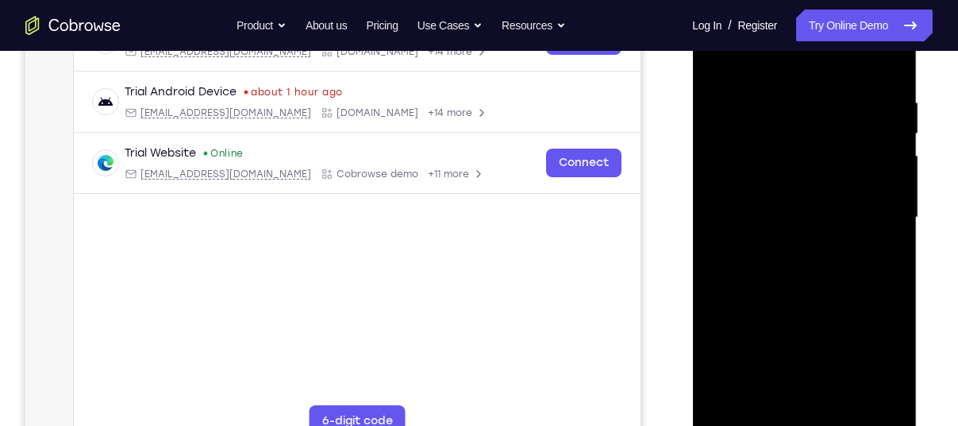
click at [826, 139] on div at bounding box center [804, 217] width 200 height 445
drag, startPoint x: 743, startPoint y: 342, endPoint x: 775, endPoint y: 144, distance: 201.0
click at [775, 144] on div at bounding box center [804, 217] width 200 height 445
drag, startPoint x: 744, startPoint y: 369, endPoint x: 793, endPoint y: 206, distance: 170.8
click at [793, 206] on div at bounding box center [804, 217] width 200 height 445
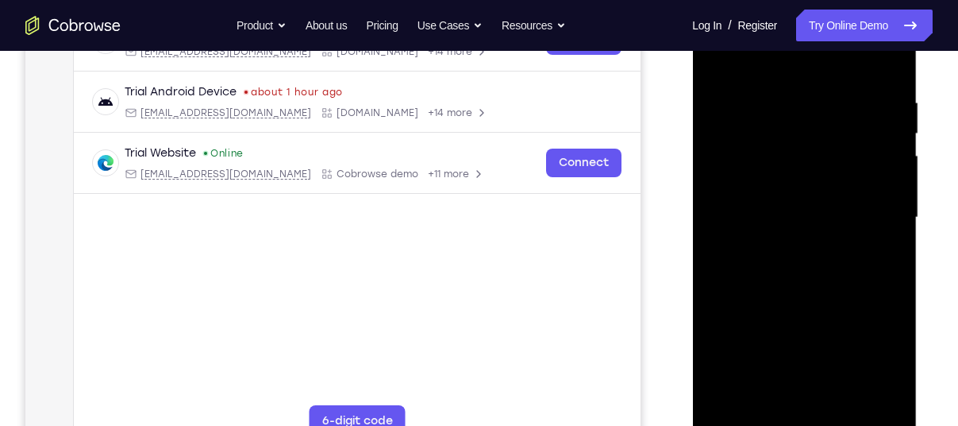
click at [725, 202] on div at bounding box center [804, 217] width 200 height 445
drag, startPoint x: 795, startPoint y: 98, endPoint x: 769, endPoint y: 223, distance: 128.0
click at [769, 223] on div at bounding box center [804, 217] width 200 height 445
click at [722, 56] on div at bounding box center [804, 217] width 200 height 445
drag, startPoint x: 746, startPoint y: 364, endPoint x: 815, endPoint y: 52, distance: 319.0
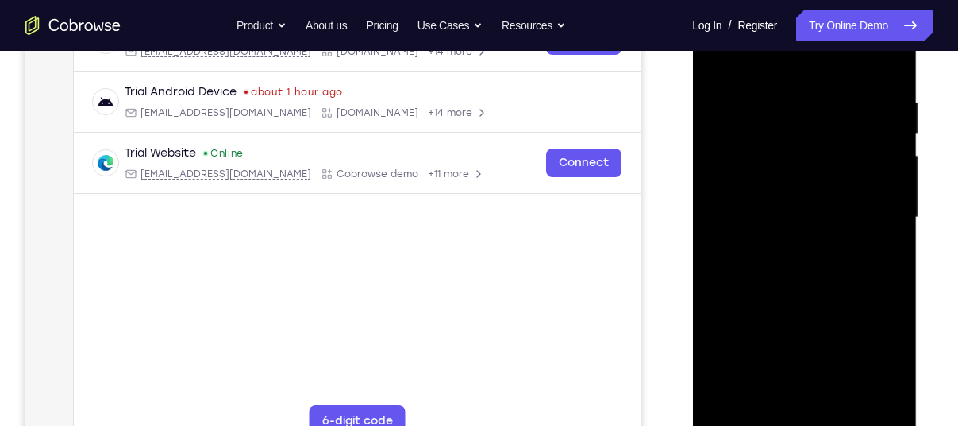
click at [815, 52] on div at bounding box center [804, 217] width 200 height 445
drag, startPoint x: 746, startPoint y: 355, endPoint x: 832, endPoint y: 71, distance: 296.1
click at [832, 71] on div at bounding box center [804, 217] width 200 height 445
drag, startPoint x: 750, startPoint y: 333, endPoint x: 788, endPoint y: 166, distance: 171.0
click at [788, 166] on div at bounding box center [804, 217] width 200 height 445
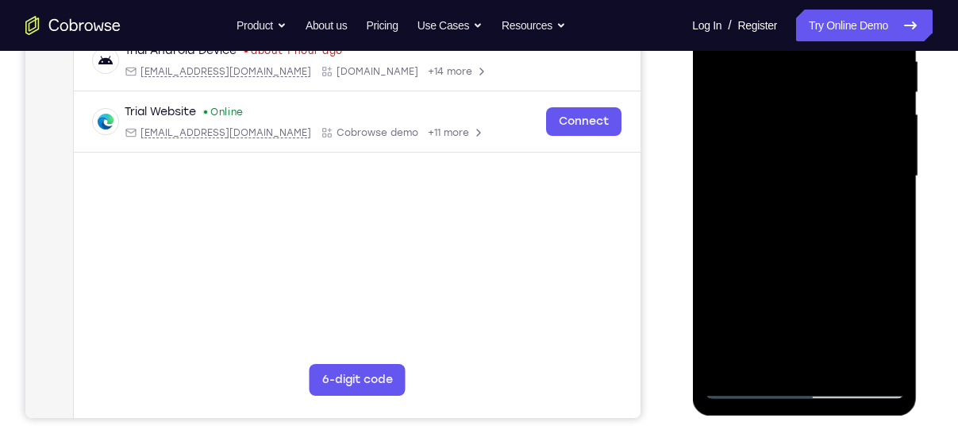
scroll to position [321, 0]
drag, startPoint x: 764, startPoint y: 274, endPoint x: 766, endPoint y: 114, distance: 160.4
click at [766, 114] on div at bounding box center [804, 176] width 200 height 445
drag, startPoint x: 745, startPoint y: 315, endPoint x: 784, endPoint y: 128, distance: 191.5
click at [784, 128] on div at bounding box center [804, 176] width 200 height 445
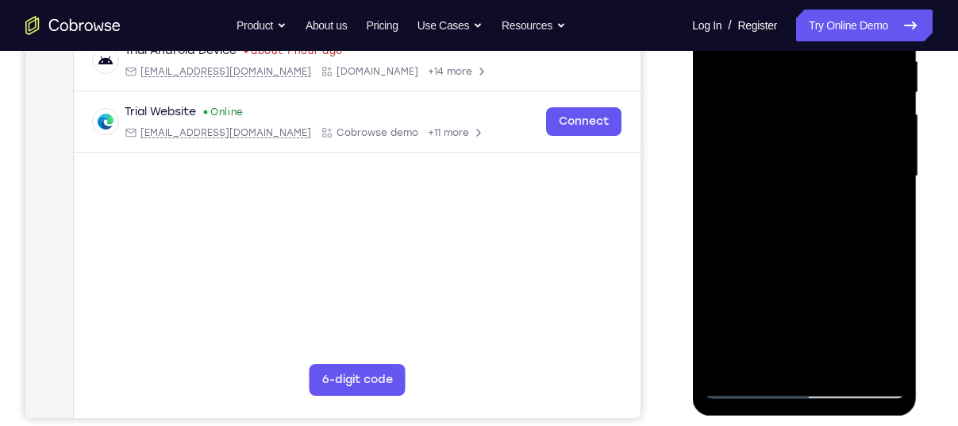
drag, startPoint x: 743, startPoint y: 297, endPoint x: 757, endPoint y: 225, distance: 73.7
click at [757, 225] on div at bounding box center [804, 176] width 200 height 445
drag, startPoint x: 745, startPoint y: 299, endPoint x: 758, endPoint y: 264, distance: 38.2
click at [758, 264] on div at bounding box center [804, 176] width 200 height 445
click at [720, 191] on div at bounding box center [804, 176] width 200 height 445
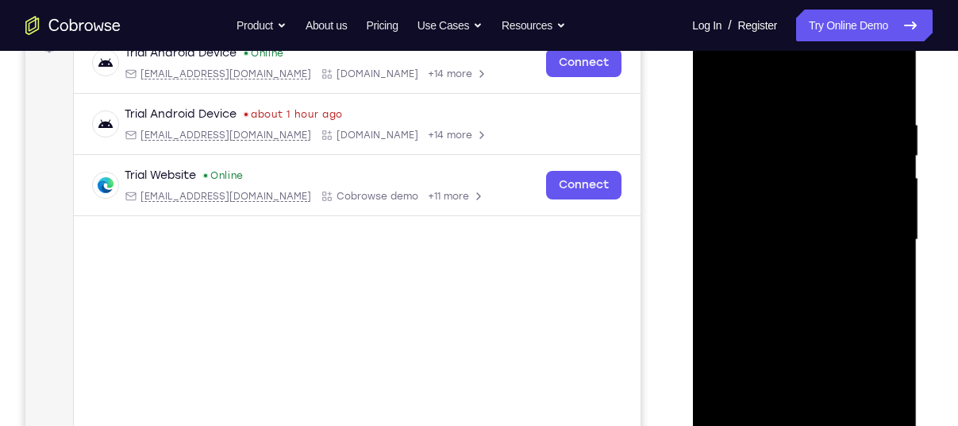
scroll to position [254, 0]
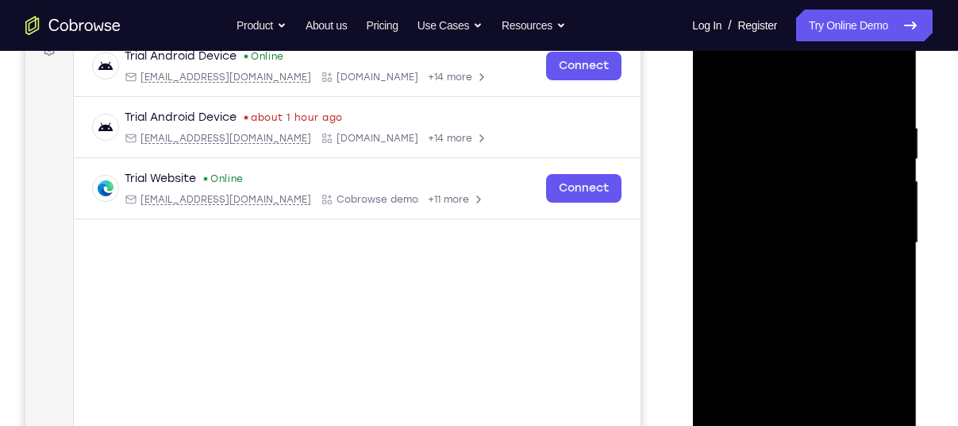
drag, startPoint x: 771, startPoint y: 128, endPoint x: 757, endPoint y: 233, distance: 105.7
click at [757, 233] on div at bounding box center [804, 243] width 200 height 445
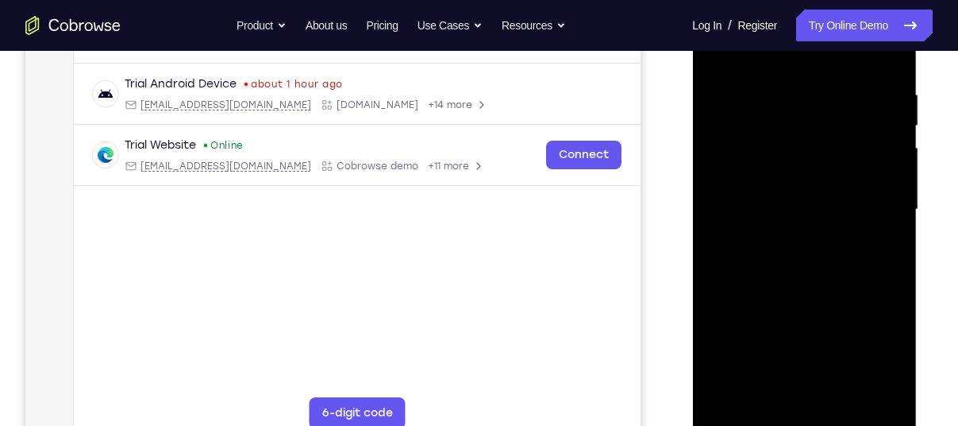
scroll to position [287, 0]
click at [719, 51] on div at bounding box center [804, 209] width 200 height 445
drag, startPoint x: 758, startPoint y: 337, endPoint x: 793, endPoint y: 48, distance: 291.9
click at [793, 48] on div at bounding box center [804, 209] width 200 height 445
drag, startPoint x: 754, startPoint y: 267, endPoint x: 802, endPoint y: 50, distance: 221.9
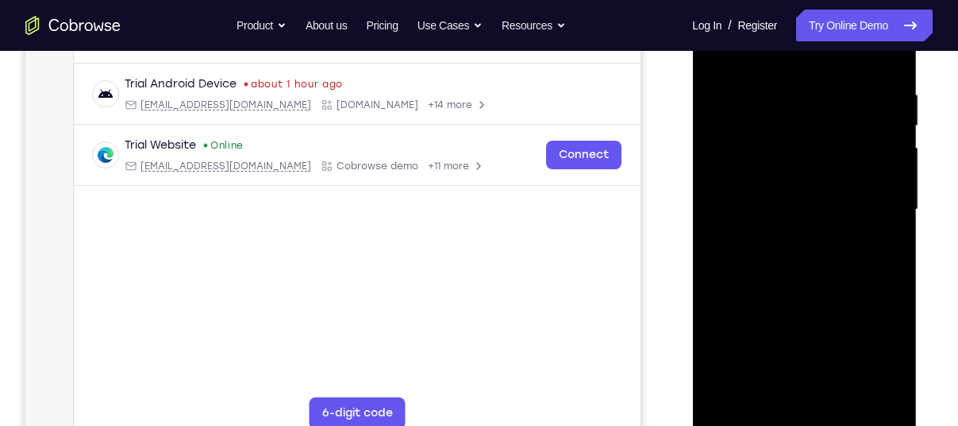
click at [802, 50] on div at bounding box center [804, 209] width 200 height 445
drag, startPoint x: 738, startPoint y: 332, endPoint x: 737, endPoint y: 59, distance: 273.1
click at [737, 59] on div at bounding box center [804, 209] width 200 height 445
drag, startPoint x: 724, startPoint y: 355, endPoint x: 760, endPoint y: 64, distance: 292.8
click at [760, 64] on div at bounding box center [804, 209] width 200 height 445
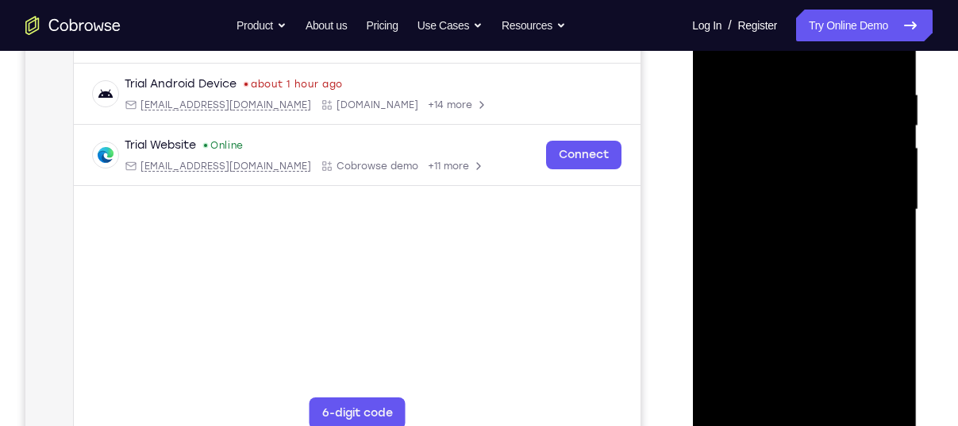
drag, startPoint x: 748, startPoint y: 310, endPoint x: 774, endPoint y: 50, distance: 261.0
click at [774, 50] on div at bounding box center [804, 209] width 200 height 445
drag, startPoint x: 725, startPoint y: 352, endPoint x: 785, endPoint y: 191, distance: 171.4
click at [785, 191] on div at bounding box center [804, 209] width 200 height 445
drag, startPoint x: 751, startPoint y: 333, endPoint x: 754, endPoint y: 106, distance: 227.1
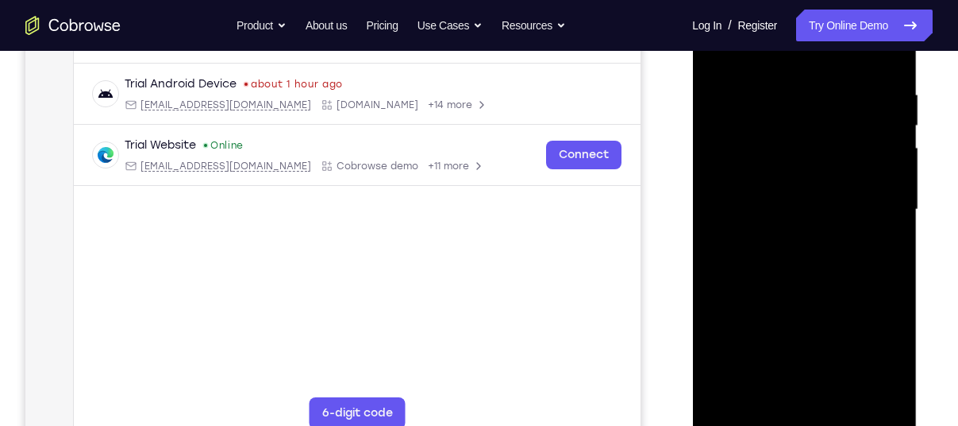
click at [754, 106] on div at bounding box center [804, 209] width 200 height 445
drag, startPoint x: 754, startPoint y: 320, endPoint x: 768, endPoint y: 168, distance: 153.0
click at [768, 168] on div at bounding box center [804, 209] width 200 height 445
drag, startPoint x: 746, startPoint y: 330, endPoint x: 772, endPoint y: 164, distance: 167.1
click at [772, 164] on div at bounding box center [804, 209] width 200 height 445
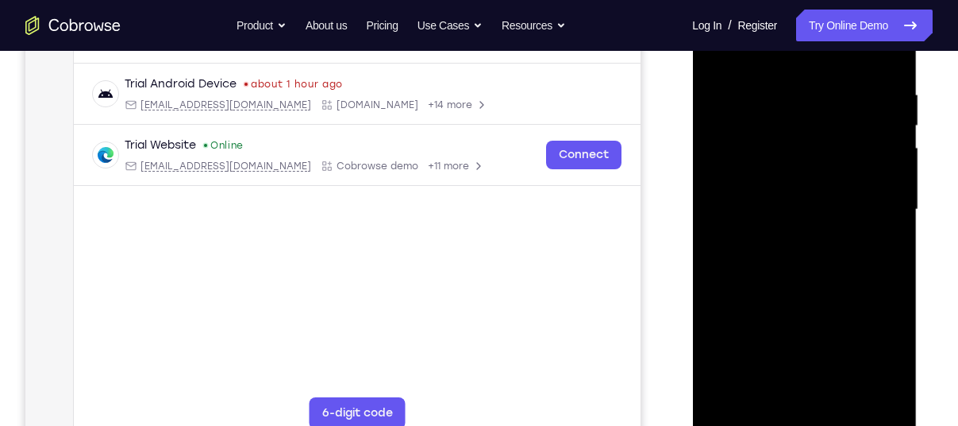
drag, startPoint x: 736, startPoint y: 345, endPoint x: 757, endPoint y: 127, distance: 218.5
click at [757, 127] on div at bounding box center [804, 209] width 200 height 445
drag, startPoint x: 759, startPoint y: 331, endPoint x: 795, endPoint y: 193, distance: 142.7
click at [795, 193] on div at bounding box center [804, 209] width 200 height 445
drag, startPoint x: 750, startPoint y: 353, endPoint x: 796, endPoint y: 84, distance: 272.9
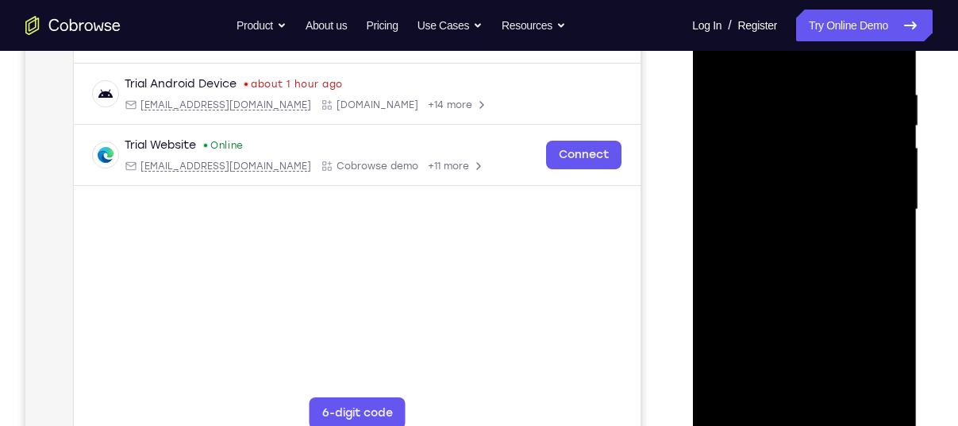
click at [796, 84] on div at bounding box center [804, 209] width 200 height 445
drag, startPoint x: 750, startPoint y: 334, endPoint x: 785, endPoint y: 189, distance: 149.4
click at [785, 189] on div at bounding box center [804, 209] width 200 height 445
click at [730, 389] on div at bounding box center [804, 209] width 200 height 445
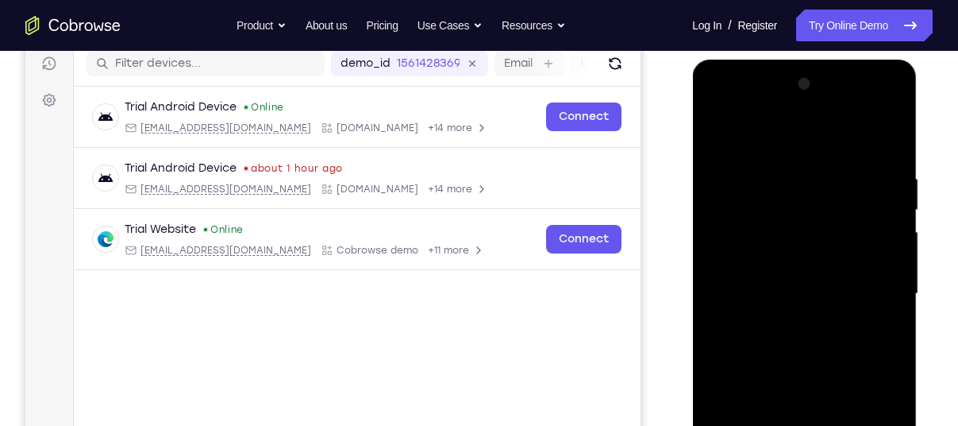
scroll to position [203, 0]
click at [788, 156] on div at bounding box center [804, 293] width 200 height 445
click at [888, 186] on div at bounding box center [804, 293] width 200 height 445
click at [888, 195] on div at bounding box center [804, 293] width 200 height 445
click at [896, 191] on div at bounding box center [804, 293] width 200 height 445
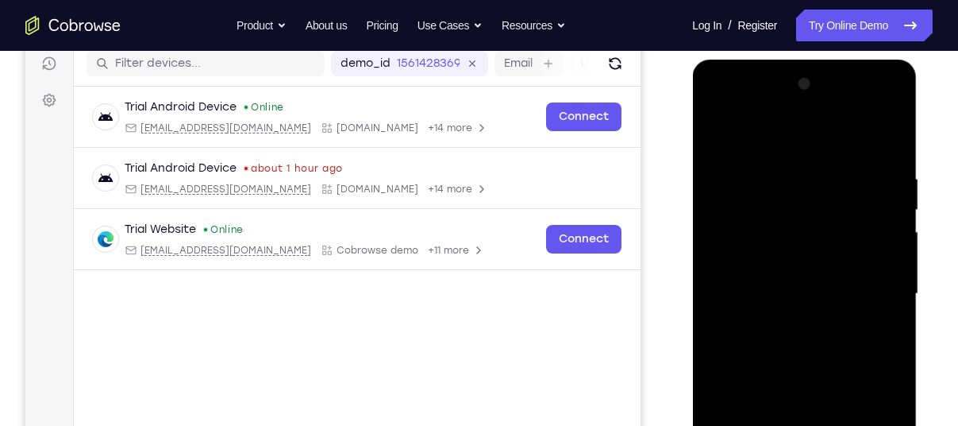
click at [883, 202] on div at bounding box center [804, 293] width 200 height 445
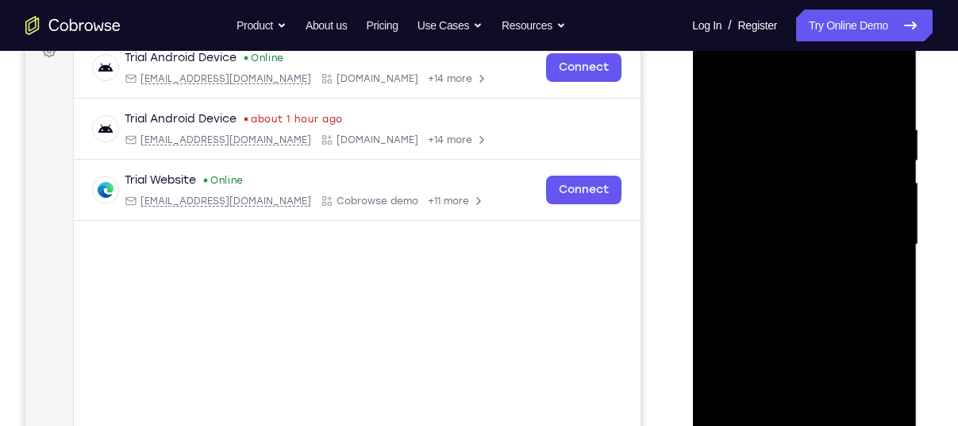
scroll to position [256, 0]
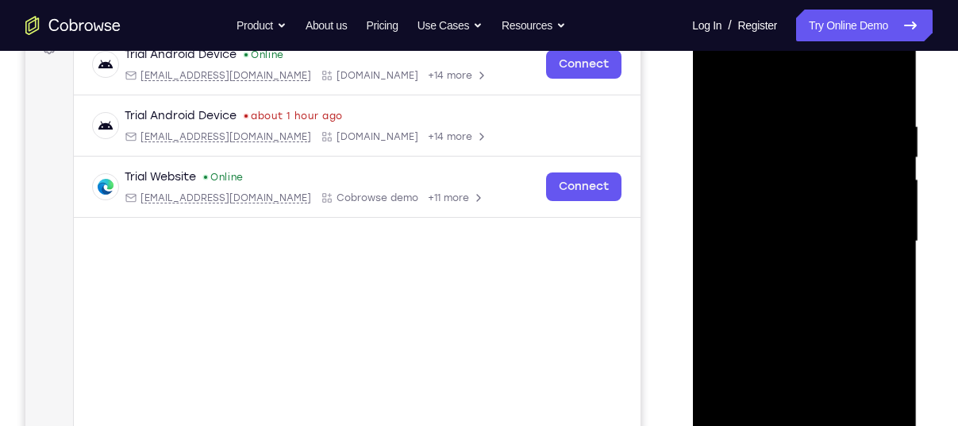
click at [883, 201] on div at bounding box center [804, 241] width 200 height 445
click at [884, 183] on div at bounding box center [804, 241] width 200 height 445
click at [884, 180] on div at bounding box center [804, 241] width 200 height 445
click at [867, 129] on div at bounding box center [804, 241] width 200 height 445
click at [882, 88] on div at bounding box center [804, 241] width 200 height 445
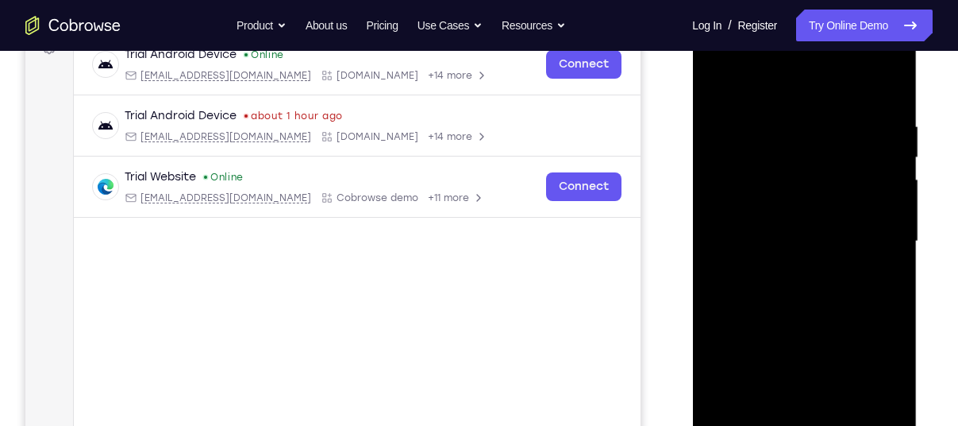
drag, startPoint x: 866, startPoint y: 145, endPoint x: 741, endPoint y: 145, distance: 125.5
click at [741, 145] on div at bounding box center [804, 241] width 200 height 445
drag, startPoint x: 884, startPoint y: 109, endPoint x: 707, endPoint y: 146, distance: 180.2
click at [707, 146] on div at bounding box center [804, 241] width 200 height 445
drag, startPoint x: 836, startPoint y: 117, endPoint x: 785, endPoint y: 342, distance: 231.2
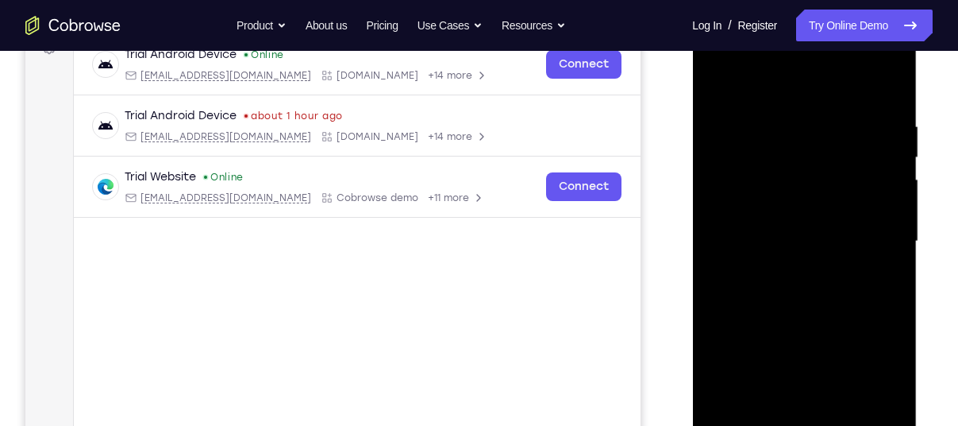
click at [785, 342] on div at bounding box center [804, 241] width 200 height 445
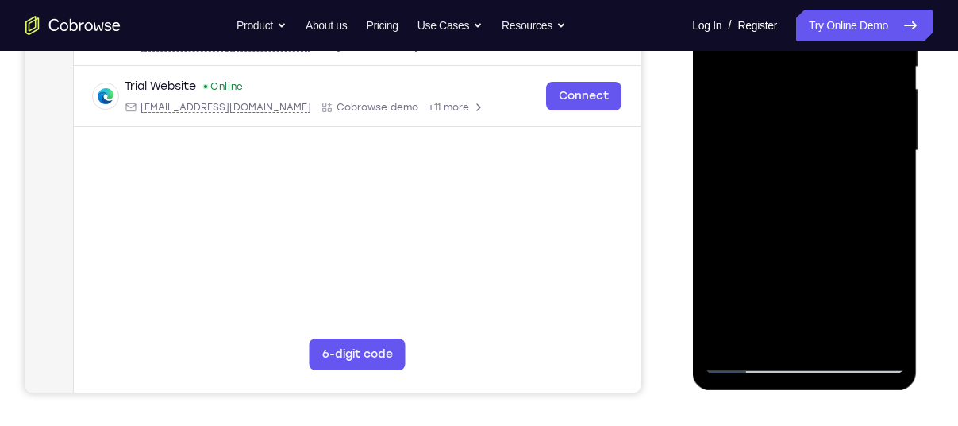
scroll to position [340, 0]
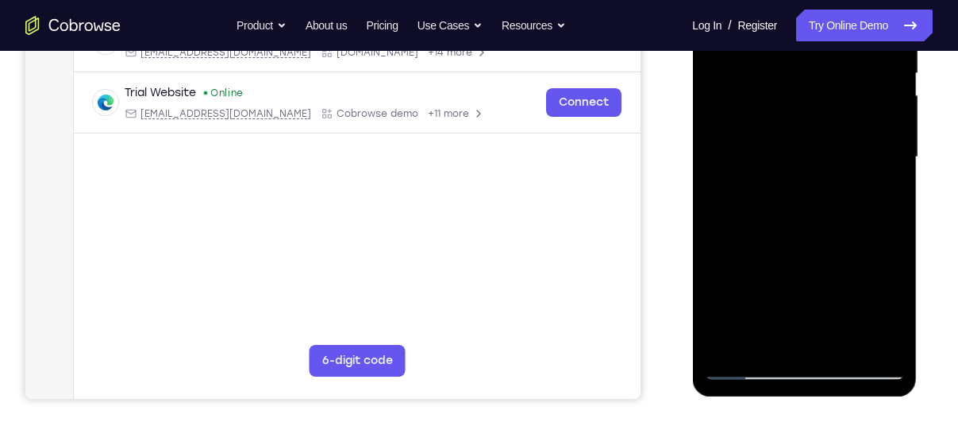
drag, startPoint x: 823, startPoint y: 171, endPoint x: 811, endPoint y: 255, distance: 85.0
click at [811, 255] on div at bounding box center [804, 157] width 200 height 445
drag, startPoint x: 811, startPoint y: 75, endPoint x: 808, endPoint y: 307, distance: 231.9
click at [808, 307] on div at bounding box center [804, 157] width 200 height 445
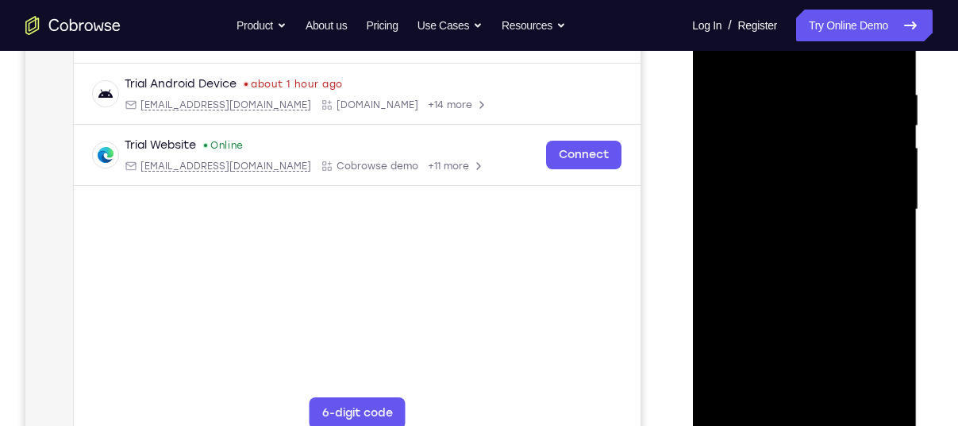
scroll to position [289, 0]
click at [788, 93] on div at bounding box center [804, 208] width 200 height 445
click at [873, 147] on div at bounding box center [804, 208] width 200 height 445
click at [877, 157] on div at bounding box center [804, 208] width 200 height 445
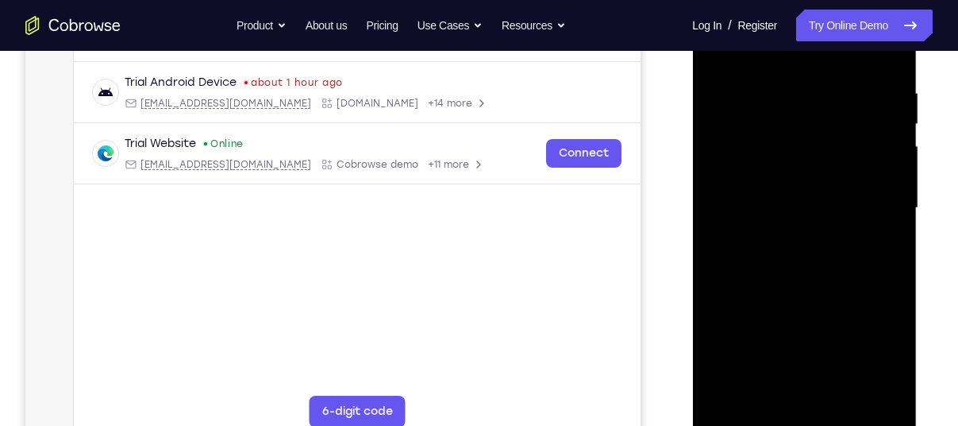
click at [877, 145] on div at bounding box center [804, 208] width 200 height 445
click at [883, 125] on div at bounding box center [804, 208] width 200 height 445
click at [886, 114] on div at bounding box center [804, 208] width 200 height 445
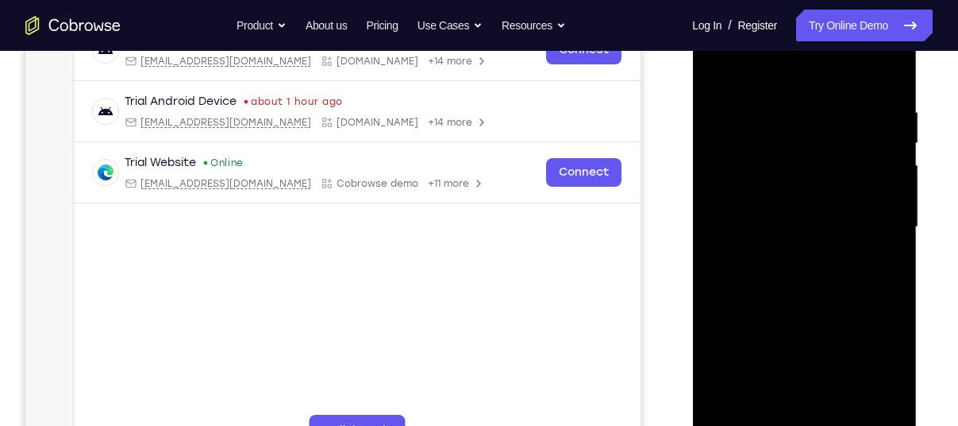
scroll to position [270, 0]
click at [890, 75] on div at bounding box center [804, 227] width 200 height 445
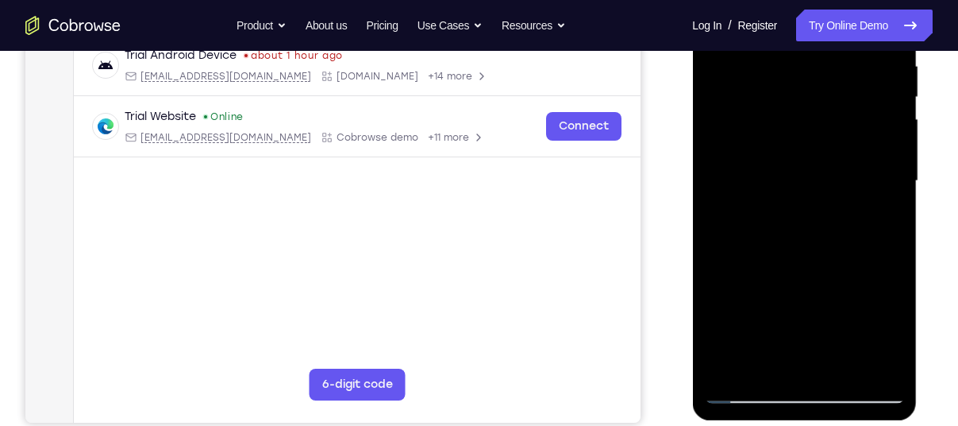
scroll to position [319, 0]
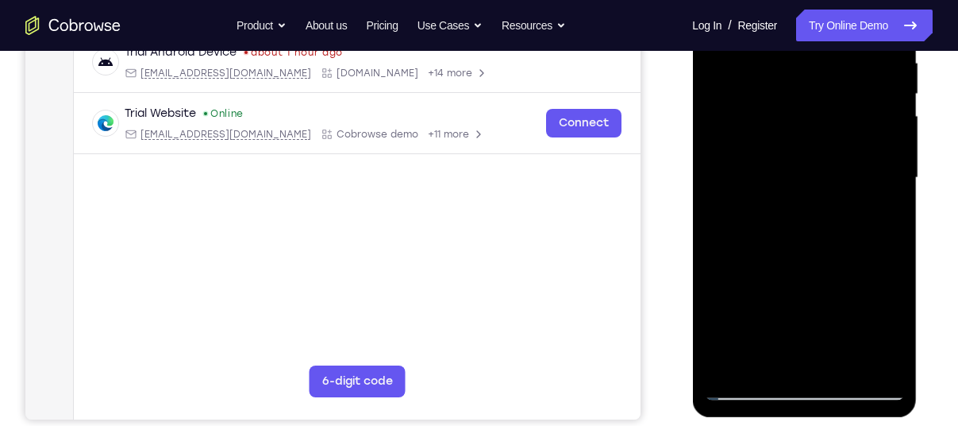
click at [839, 366] on div at bounding box center [804, 178] width 200 height 445
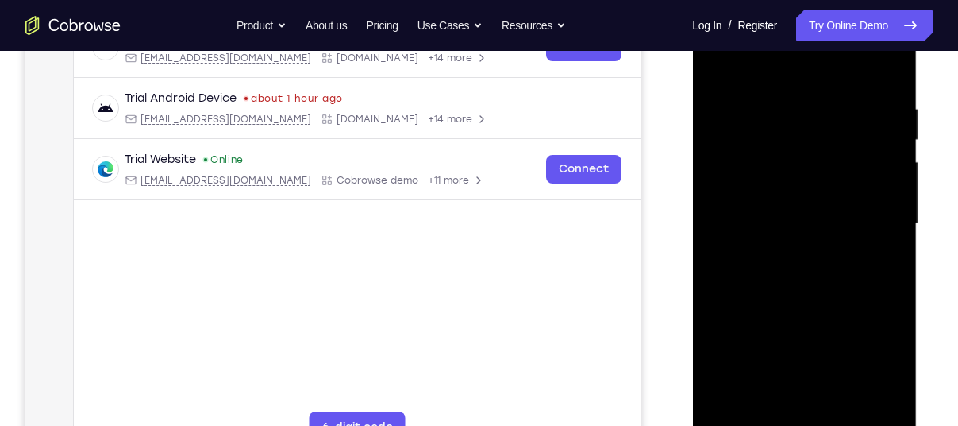
click at [773, 312] on div at bounding box center [804, 224] width 200 height 445
click at [784, 250] on div at bounding box center [804, 224] width 200 height 445
click at [717, 71] on div at bounding box center [804, 224] width 200 height 445
click at [719, 64] on div at bounding box center [804, 224] width 200 height 445
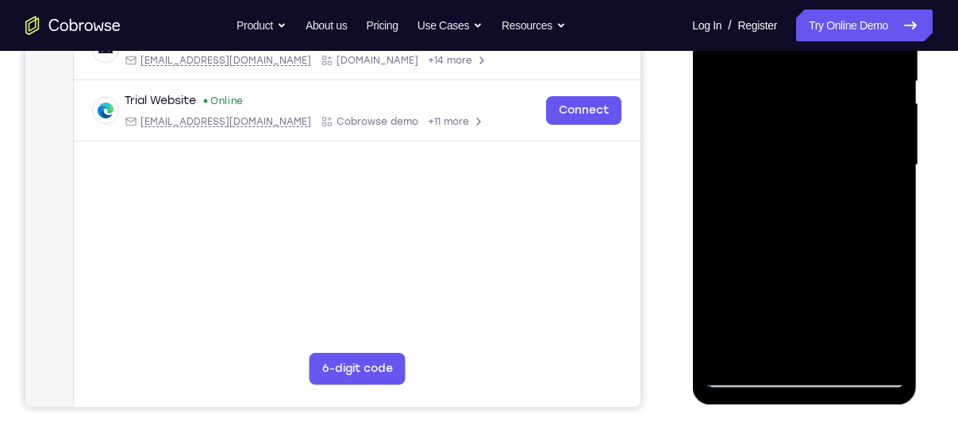
scroll to position [333, 0]
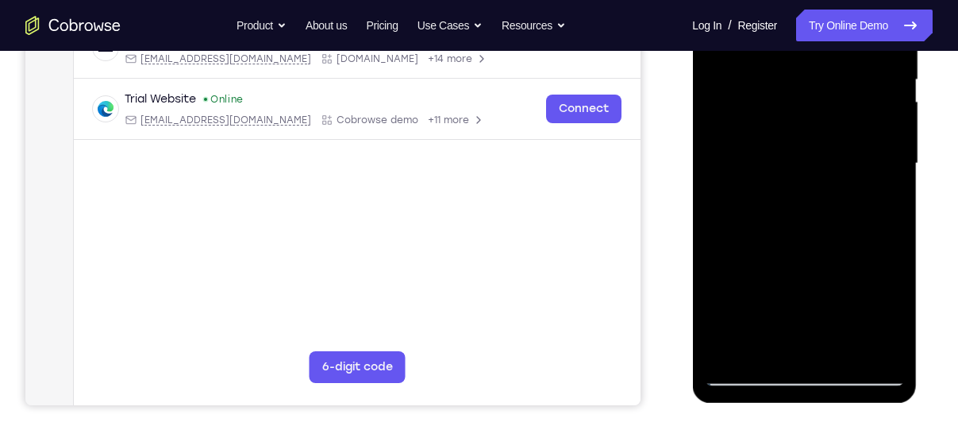
drag, startPoint x: 781, startPoint y: 311, endPoint x: 837, endPoint y: 132, distance: 188.1
click at [837, 132] on div at bounding box center [804, 163] width 200 height 445
drag, startPoint x: 781, startPoint y: 312, endPoint x: 885, endPoint y: 56, distance: 276.0
click at [885, 56] on div at bounding box center [804, 163] width 200 height 445
drag, startPoint x: 815, startPoint y: 226, endPoint x: 907, endPoint y: 20, distance: 226.1
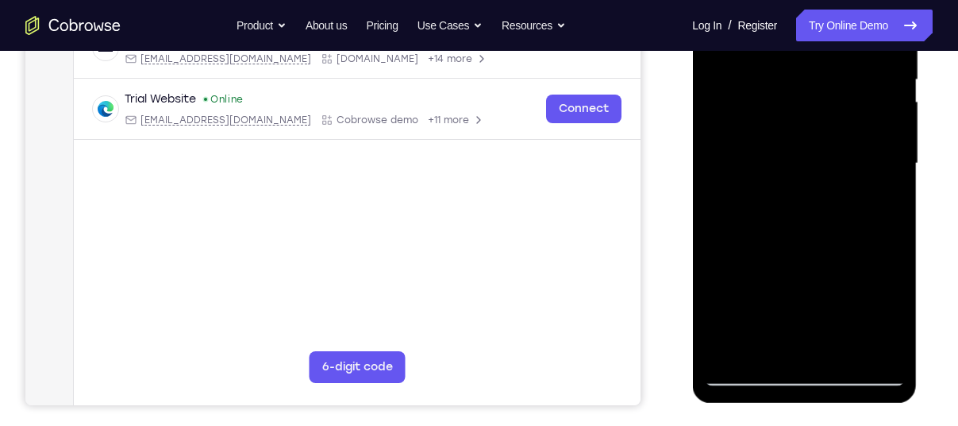
click at [907, 20] on div at bounding box center [804, 165] width 225 height 473
drag, startPoint x: 798, startPoint y: 234, endPoint x: 866, endPoint y: 48, distance: 197.9
click at [866, 48] on div at bounding box center [804, 163] width 200 height 445
drag, startPoint x: 798, startPoint y: 295, endPoint x: 935, endPoint y: 71, distance: 261.6
click at [919, 71] on html "Online web based iOS Simulators and Android Emulators. Run iPhone, iPad, Mobile…" at bounding box center [805, 167] width 226 height 476
